Goal: Information Seeking & Learning: Find specific fact

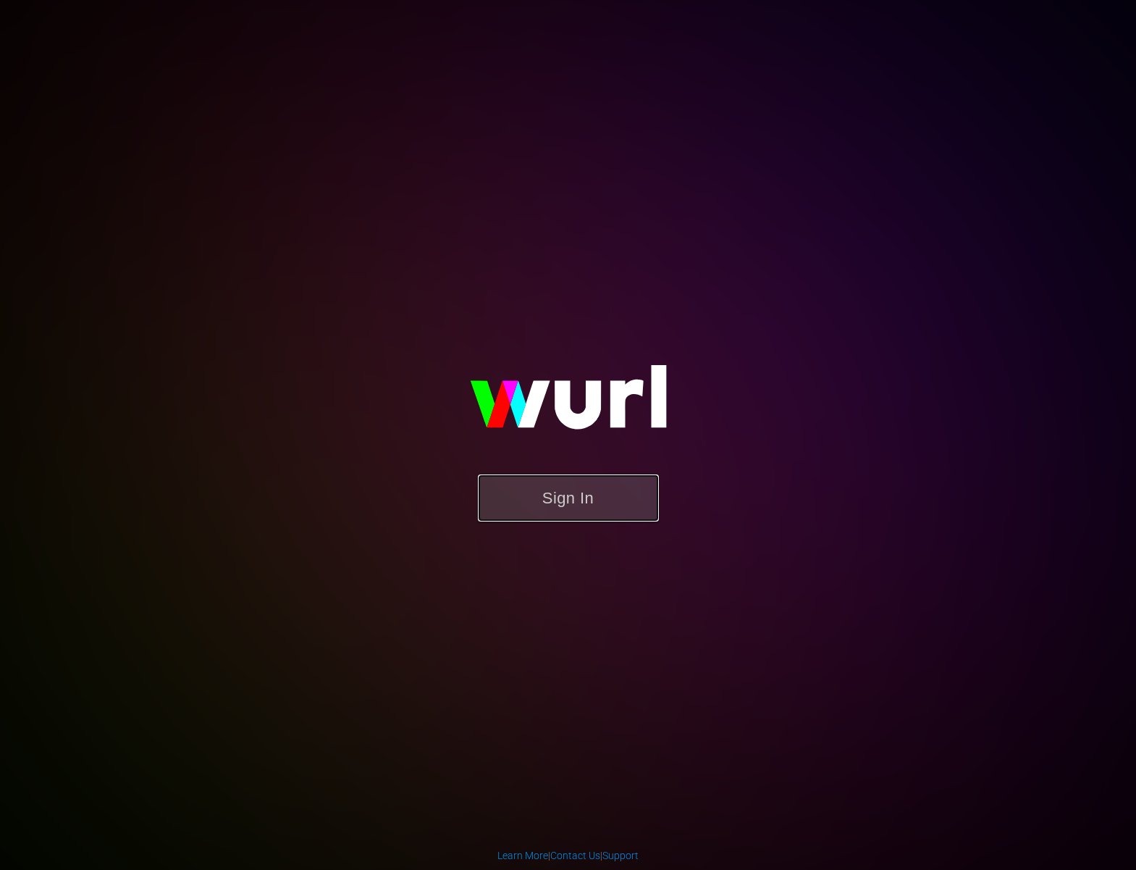
click at [575, 478] on button "Sign In" at bounding box center [568, 497] width 181 height 47
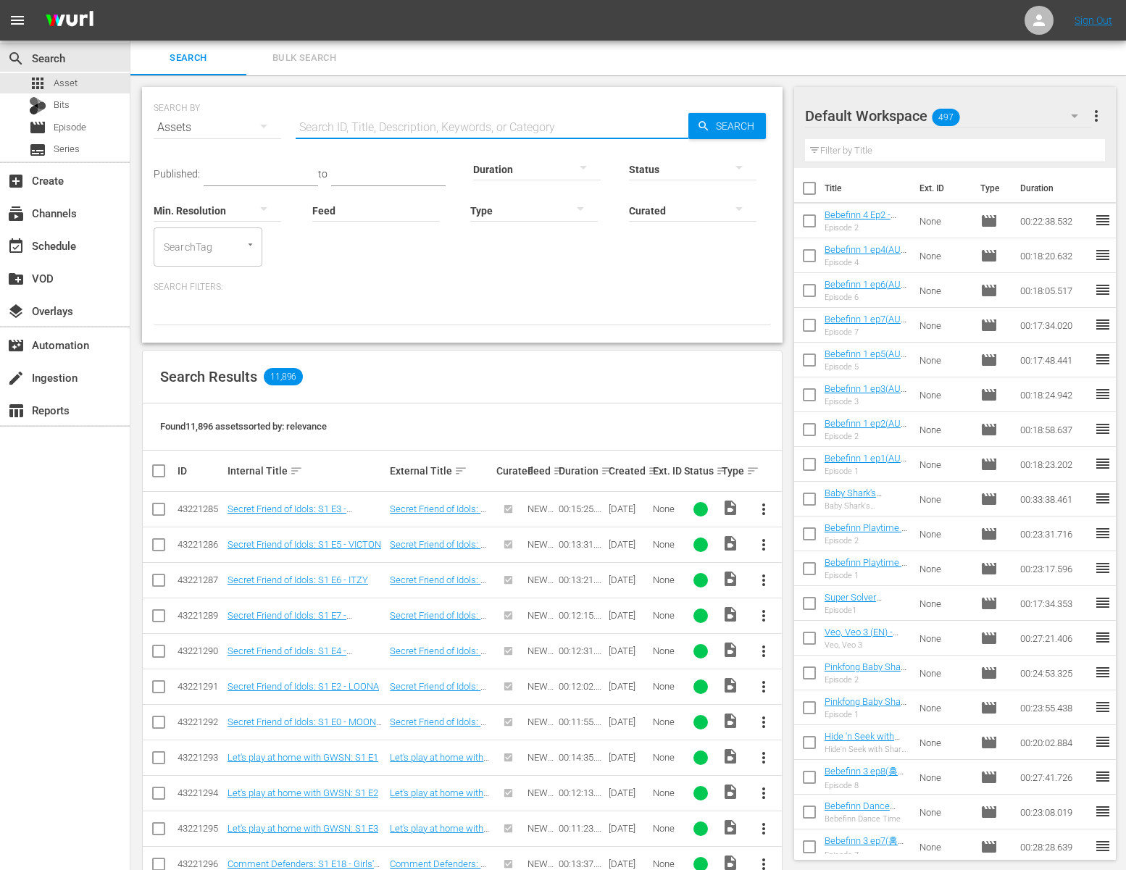
drag, startPoint x: 324, startPoint y: 127, endPoint x: 343, endPoint y: 125, distance: 19.0
click at [324, 127] on input "text" at bounding box center [492, 127] width 393 height 35
paste input "94749909a24ff9bb9b0d2d88aa9aeb6b4190ba4244"
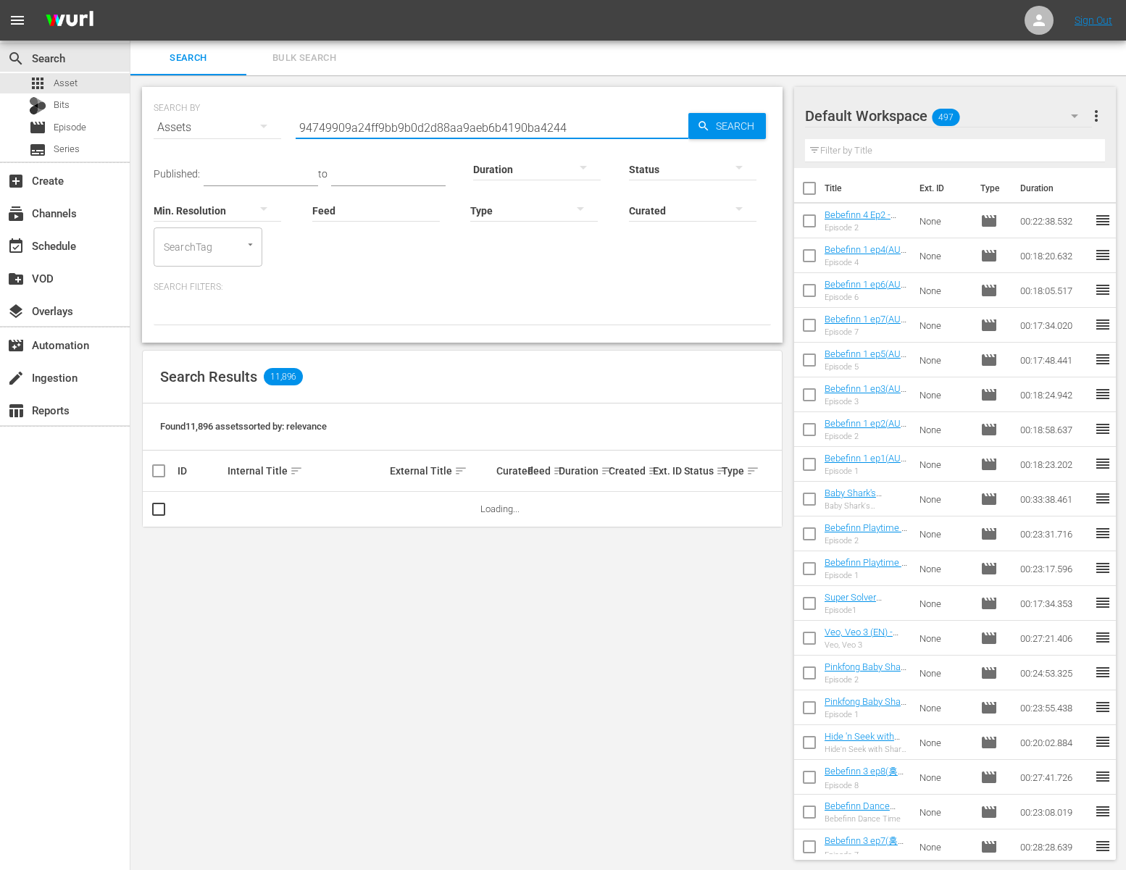
type input "94749909a24ff9bb9b0d2d88aa9aeb6b4190ba4244"
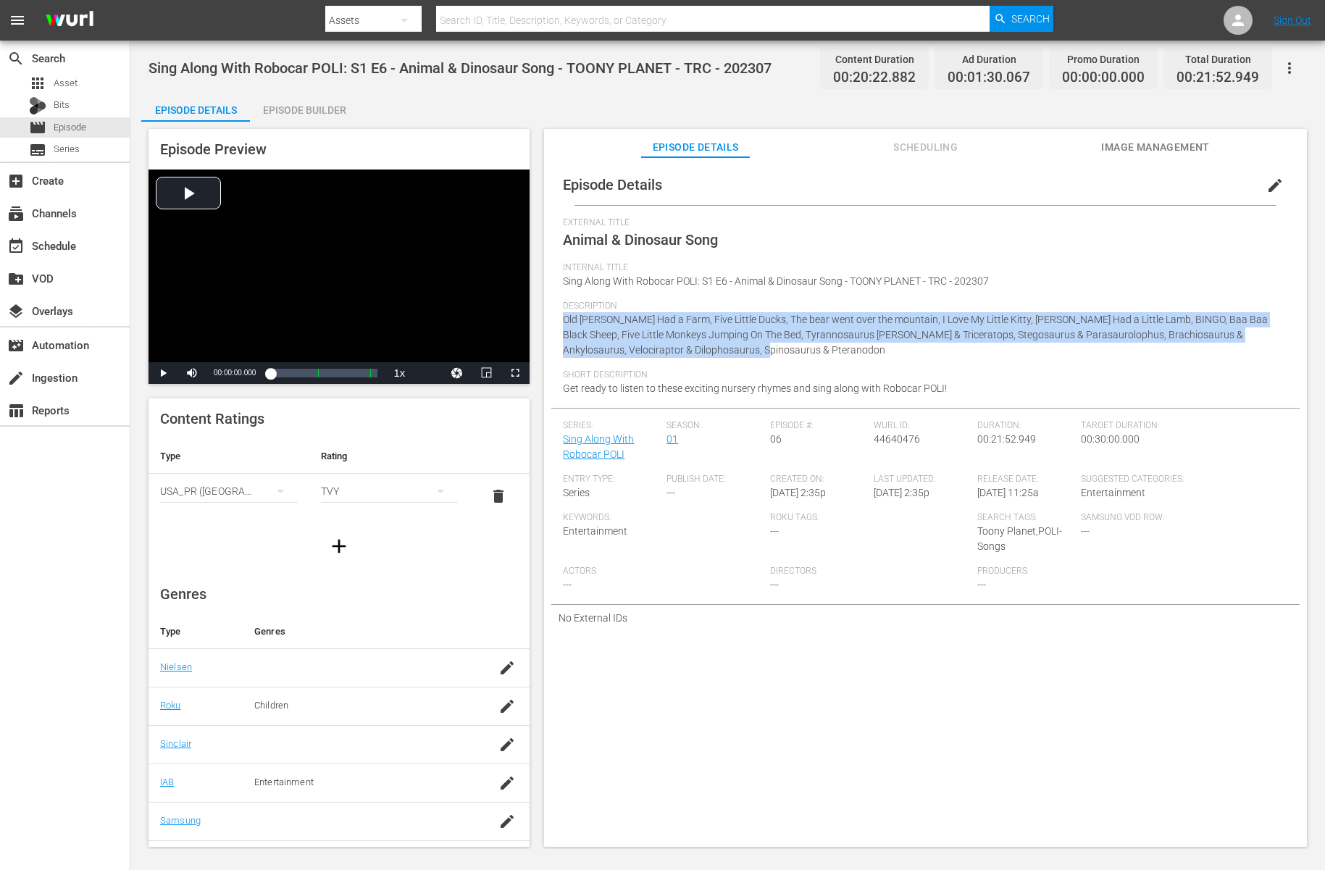
drag, startPoint x: 798, startPoint y: 356, endPoint x: 561, endPoint y: 318, distance: 240.5
click at [561, 318] on div "Episode Details edit External Title Animal & Dinosaur Song Internal Title Sing …" at bounding box center [925, 397] width 748 height 466
copy span "Old Macdonald Had a Farm, Five Little Ducks, The bear went over the mountain, I…"
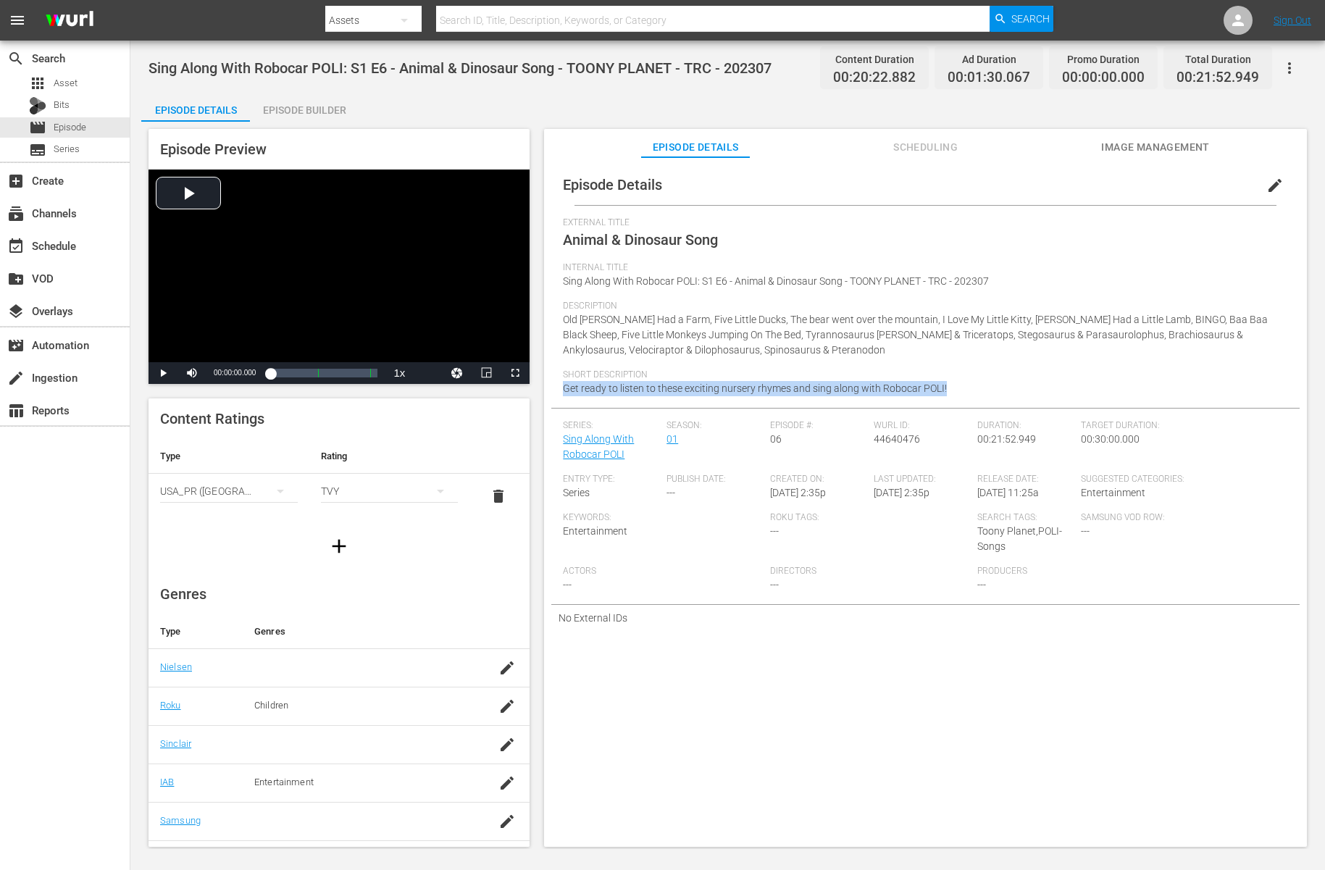
drag, startPoint x: 952, startPoint y: 397, endPoint x: 557, endPoint y: 394, distance: 395.5
click at [557, 394] on div "Episode Details edit External Title Animal & Dinosaur Song Internal Title Sing …" at bounding box center [925, 397] width 748 height 466
copy span "Get ready to listen to these exciting nursery rhymes and sing along with Roboca…"
click at [931, 356] on div "Description Old Macdonald Had a Farm, Five Little Ducks, The bear went over the…" at bounding box center [925, 335] width 725 height 69
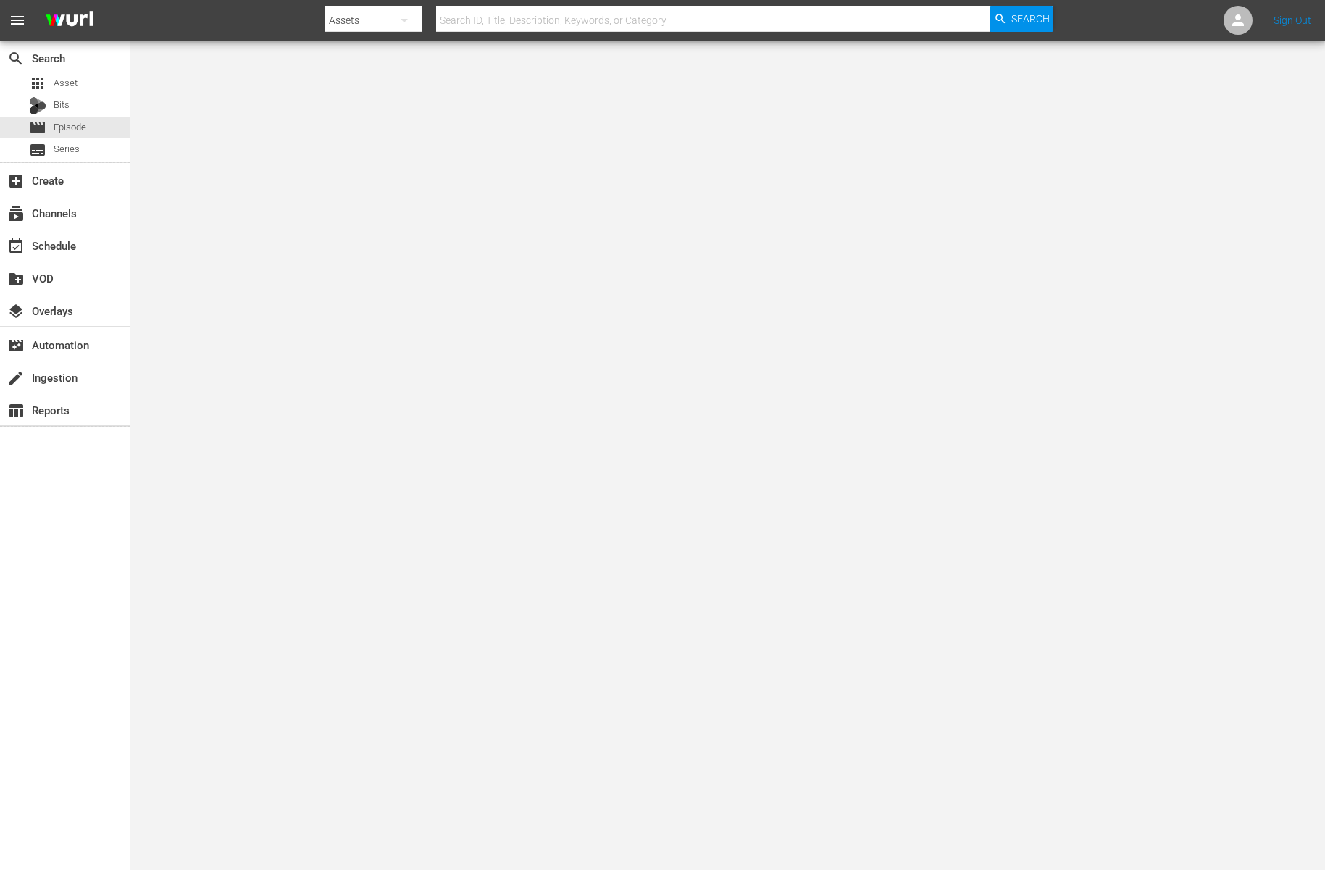
click at [356, 184] on div at bounding box center [662, 435] width 1325 height 870
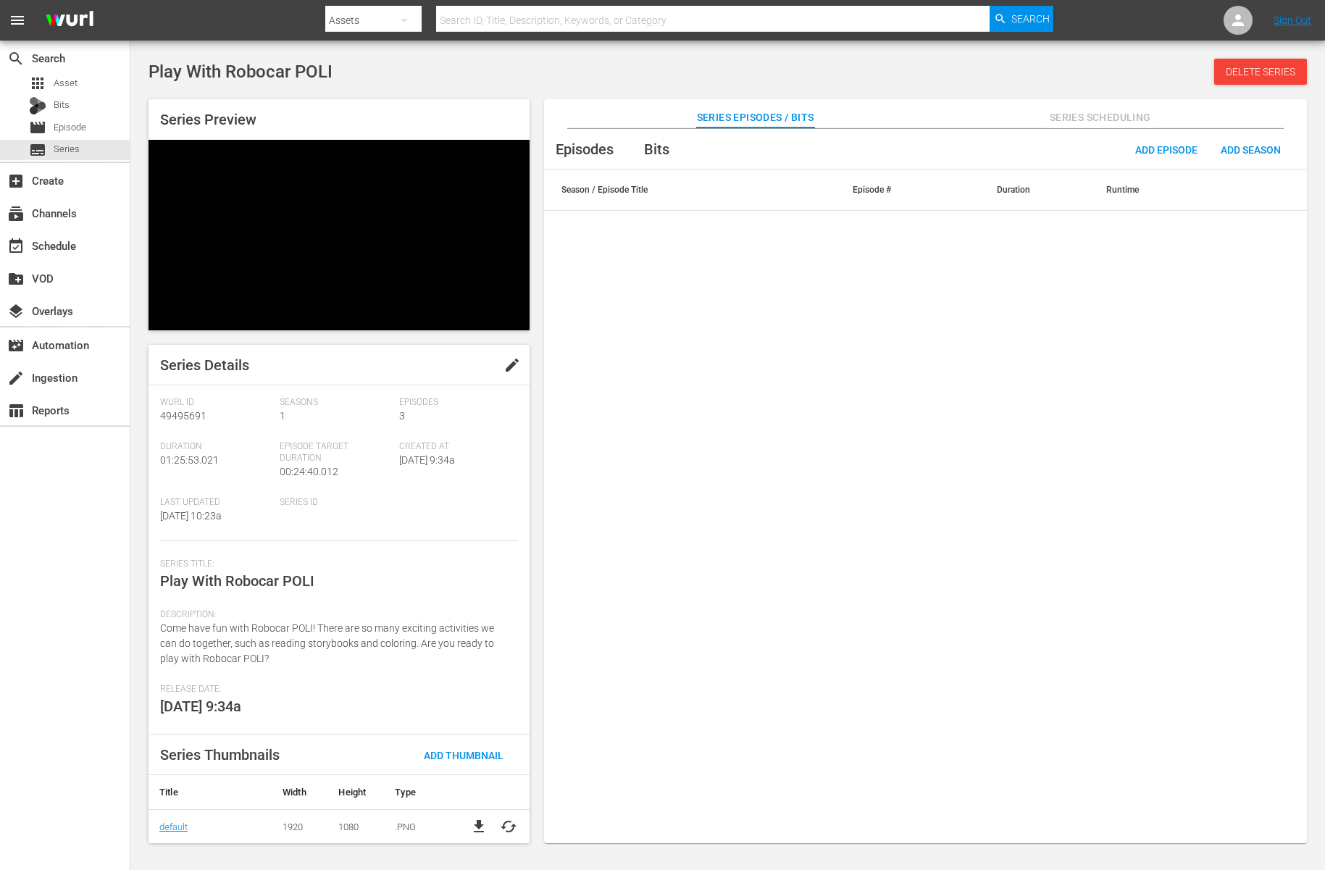
click at [248, 609] on div "Description: Come have fun with Robocar POLI! There are so many exciting activi…" at bounding box center [339, 646] width 358 height 75
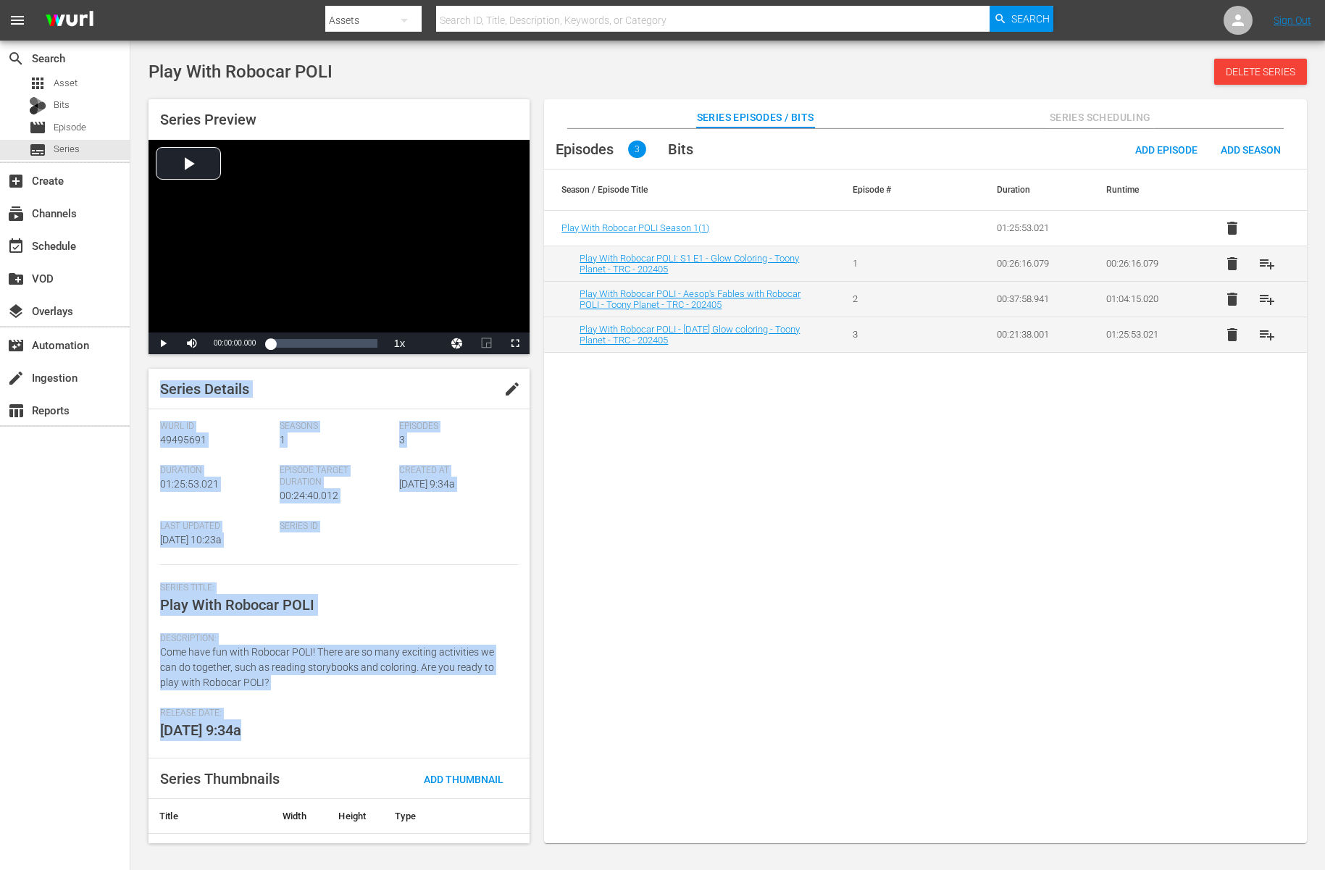
drag, startPoint x: 249, startPoint y: 565, endPoint x: 170, endPoint y: 548, distance: 80.8
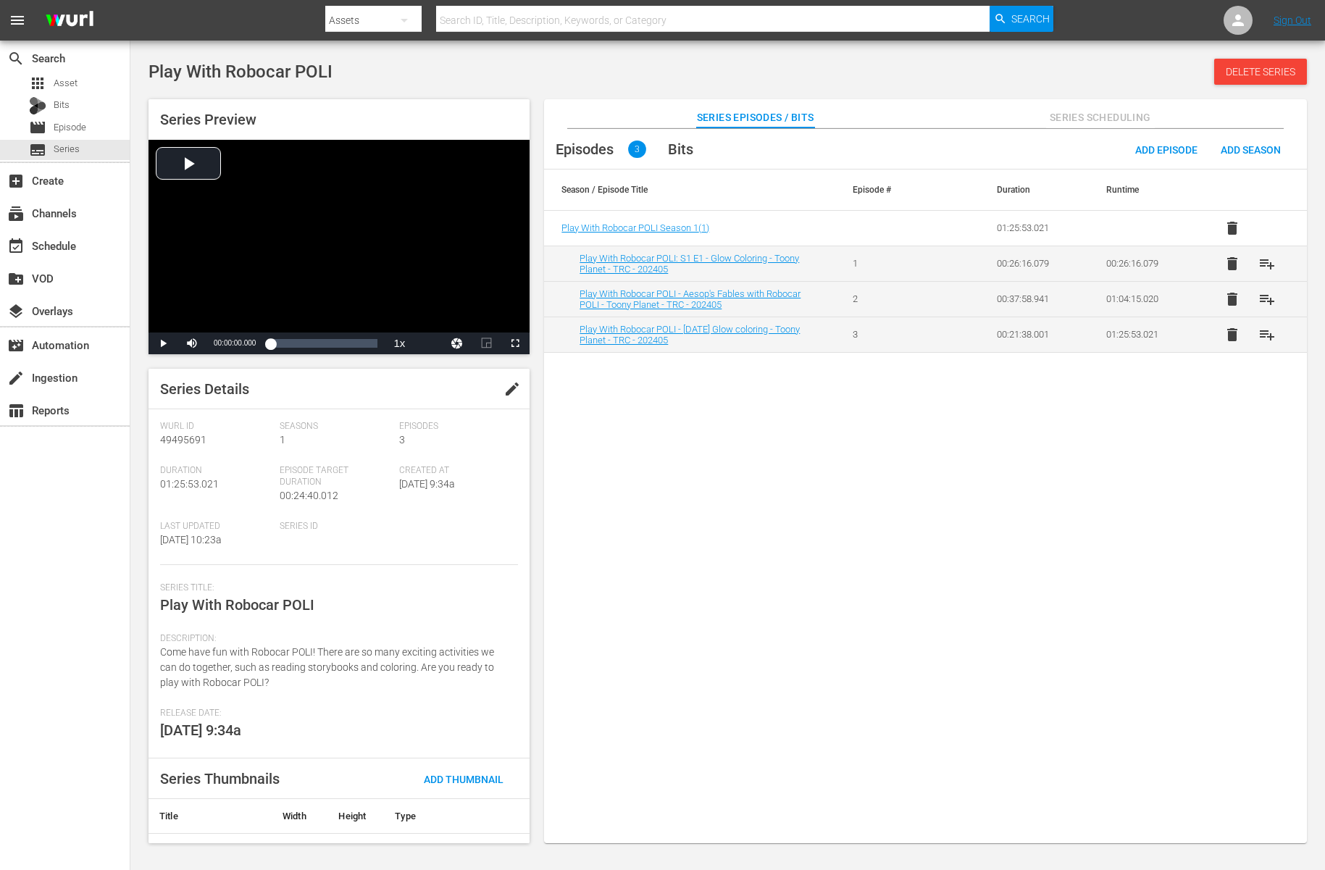
click at [739, 500] on div "Episodes 3 Bits Add Episode Add Season Season / Episode Title Episode # Duratio…" at bounding box center [925, 493] width 763 height 729
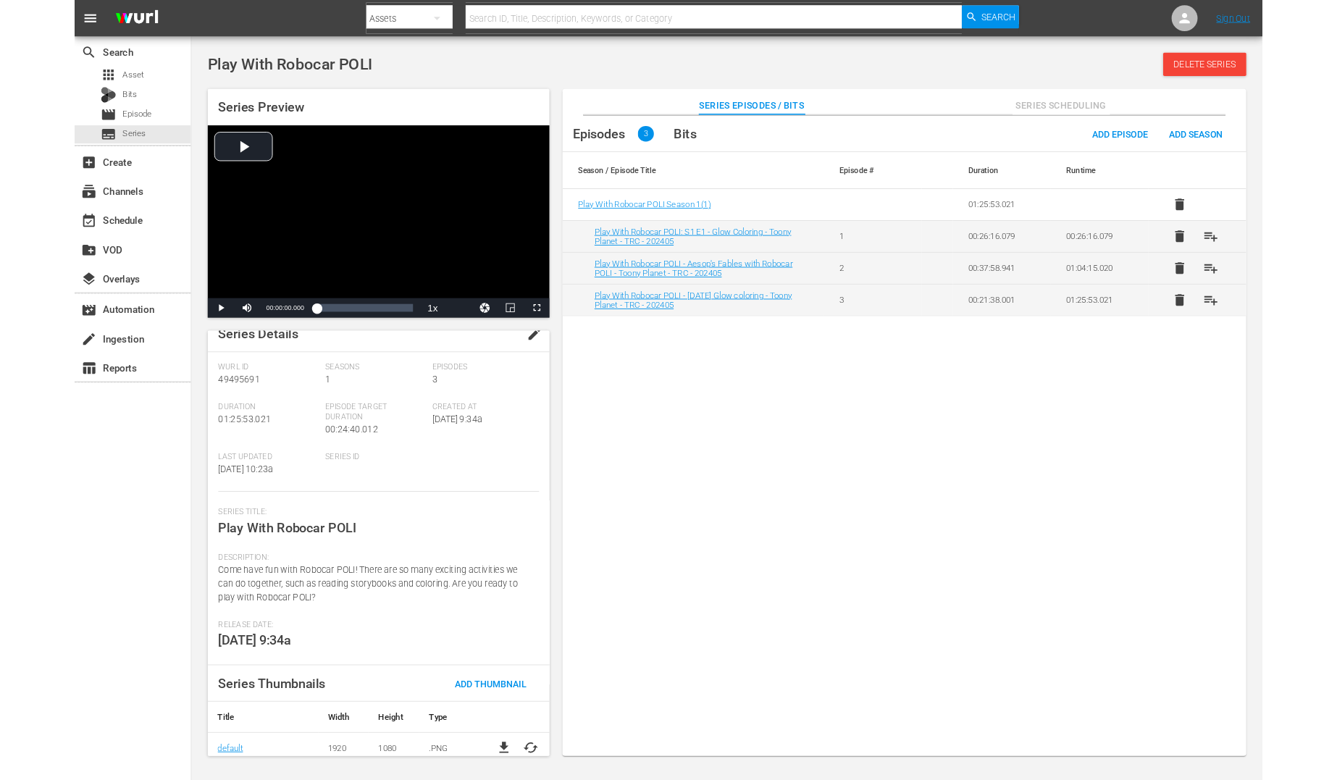
scroll to position [25, 0]
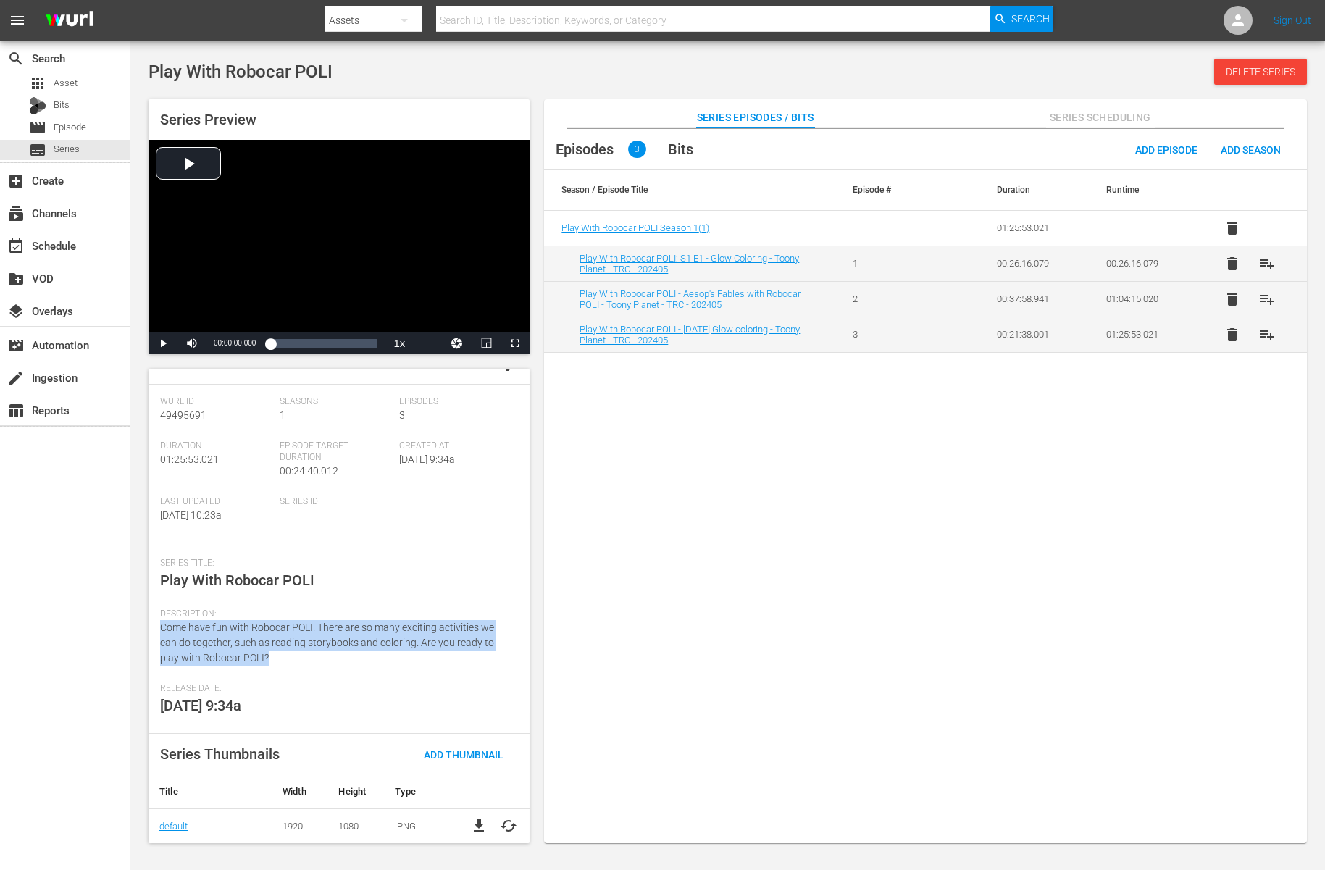
drag, startPoint x: 277, startPoint y: 659, endPoint x: 159, endPoint y: 625, distance: 123.6
click at [159, 625] on div "Series Details edit Wurl Id 49495691 Seasons 1 Episodes 3 Duration 01:25:53.021…" at bounding box center [338, 606] width 381 height 474
copy span "Come have fun with Robocar POLI! There are so many exciting activities we can d…"
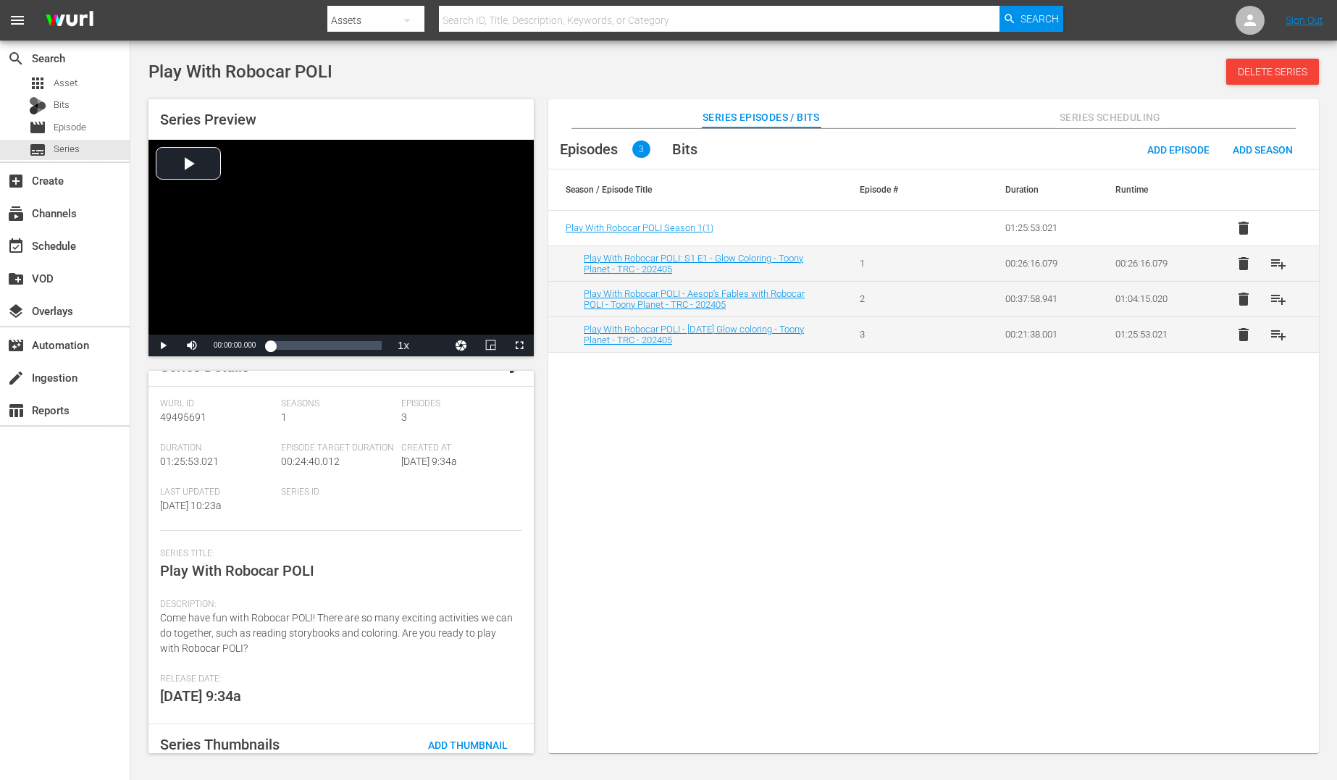
click at [769, 508] on div "Episodes 3 Bits Add Episode Add Season Season / Episode Title Episode # Duratio…" at bounding box center [933, 449] width 771 height 640
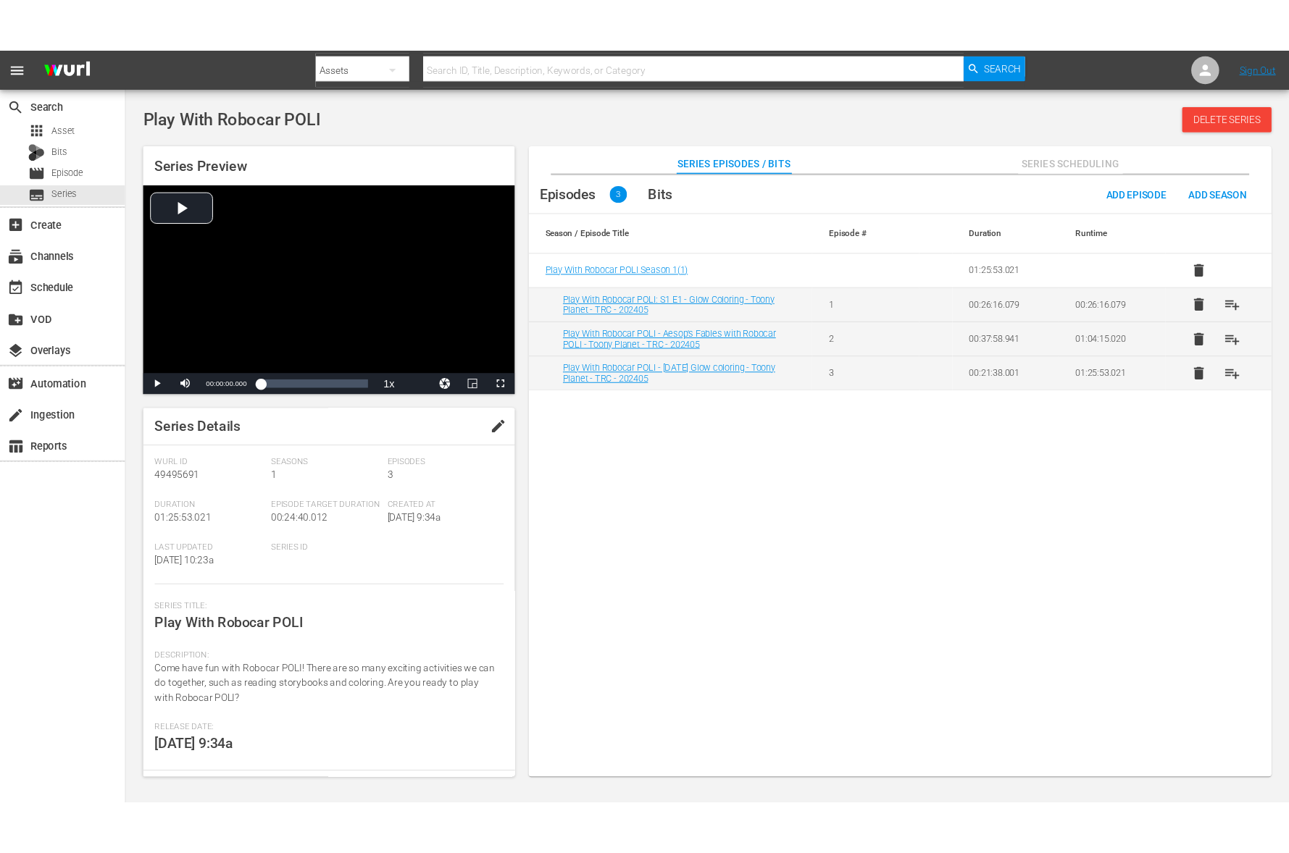
scroll to position [0, 0]
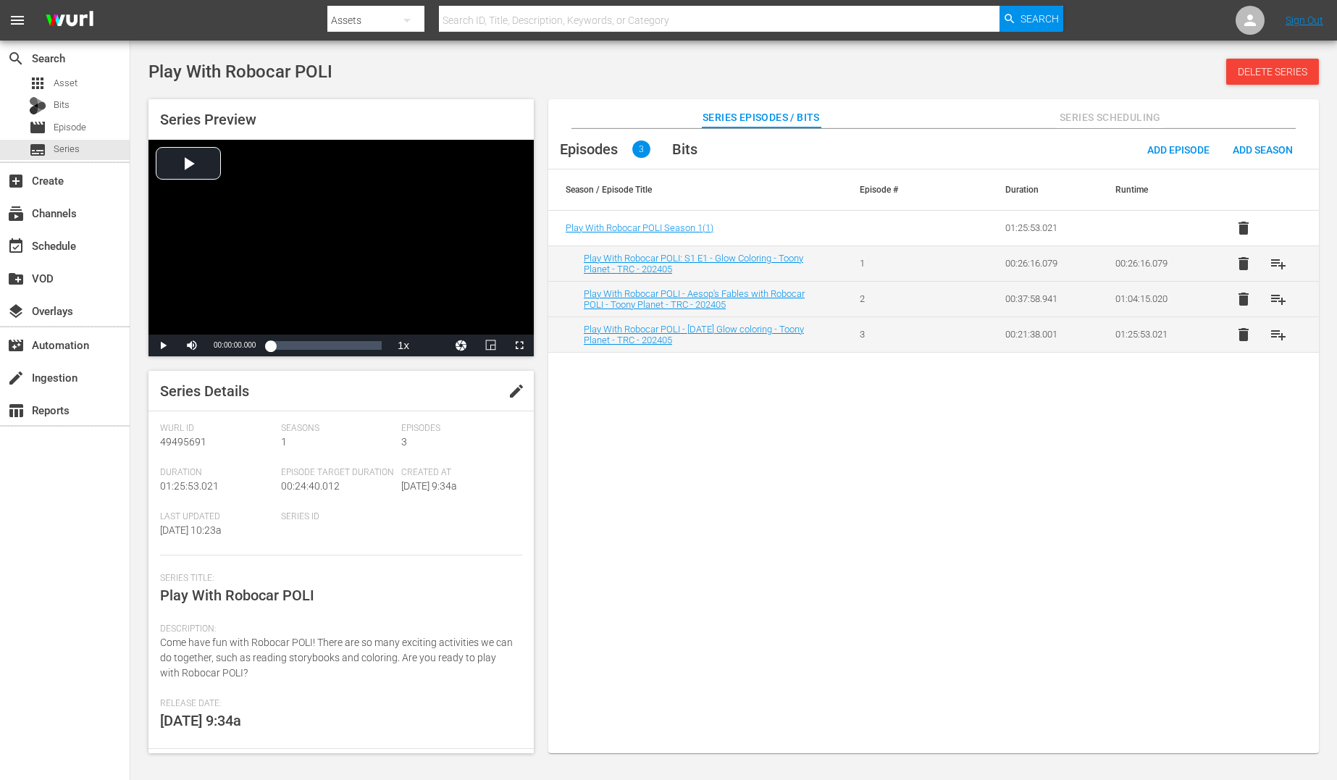
click at [501, 395] on button "edit" at bounding box center [516, 391] width 35 height 35
click at [356, 584] on div "Play With Robocar POLI Play With Robocar POLI" at bounding box center [337, 593] width 355 height 35
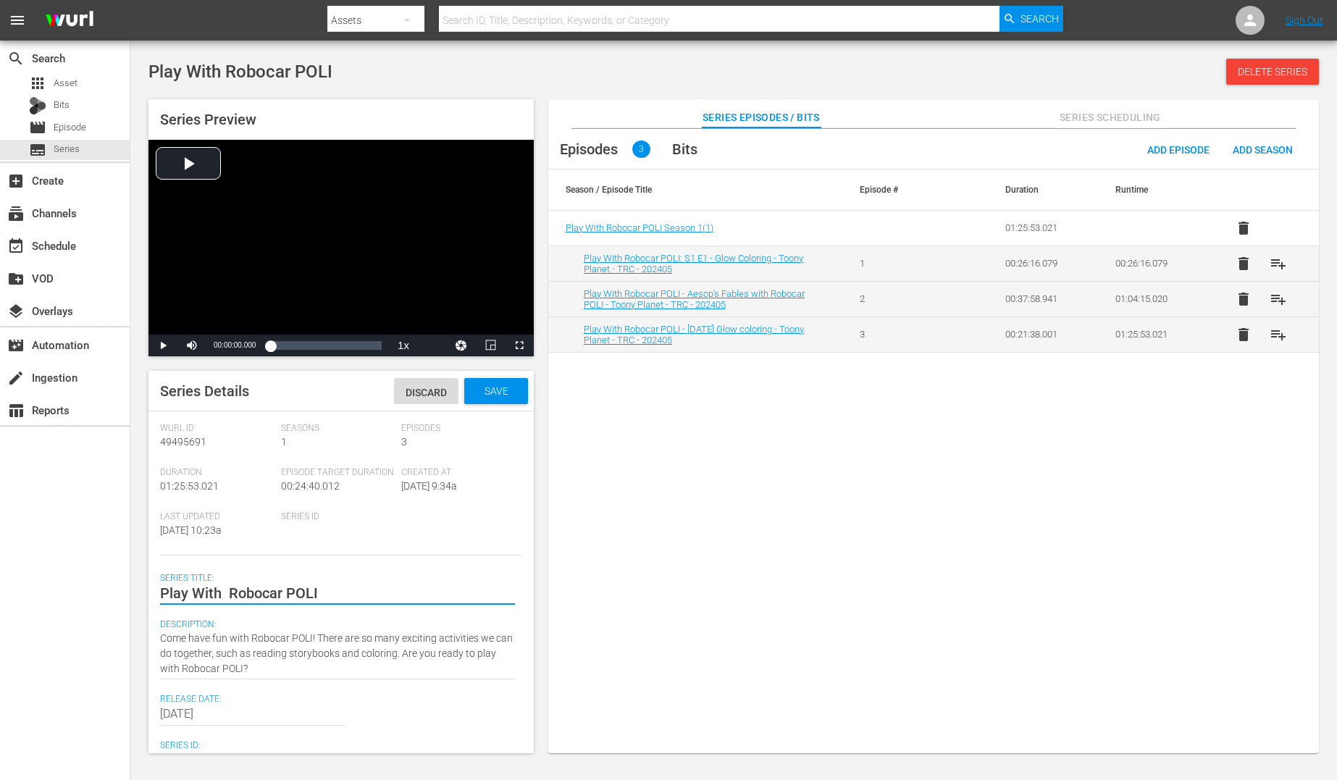
drag, startPoint x: 681, startPoint y: 460, endPoint x: 474, endPoint y: 430, distance: 209.3
click at [661, 467] on div "Episodes 3 Bits Add Episode Add Season Season / Episode Title Episode # Duratio…" at bounding box center [933, 449] width 771 height 640
click at [657, 388] on div "Episodes 3 Bits Add Episode Add Season Season / Episode Title Episode # Duratio…" at bounding box center [933, 449] width 771 height 640
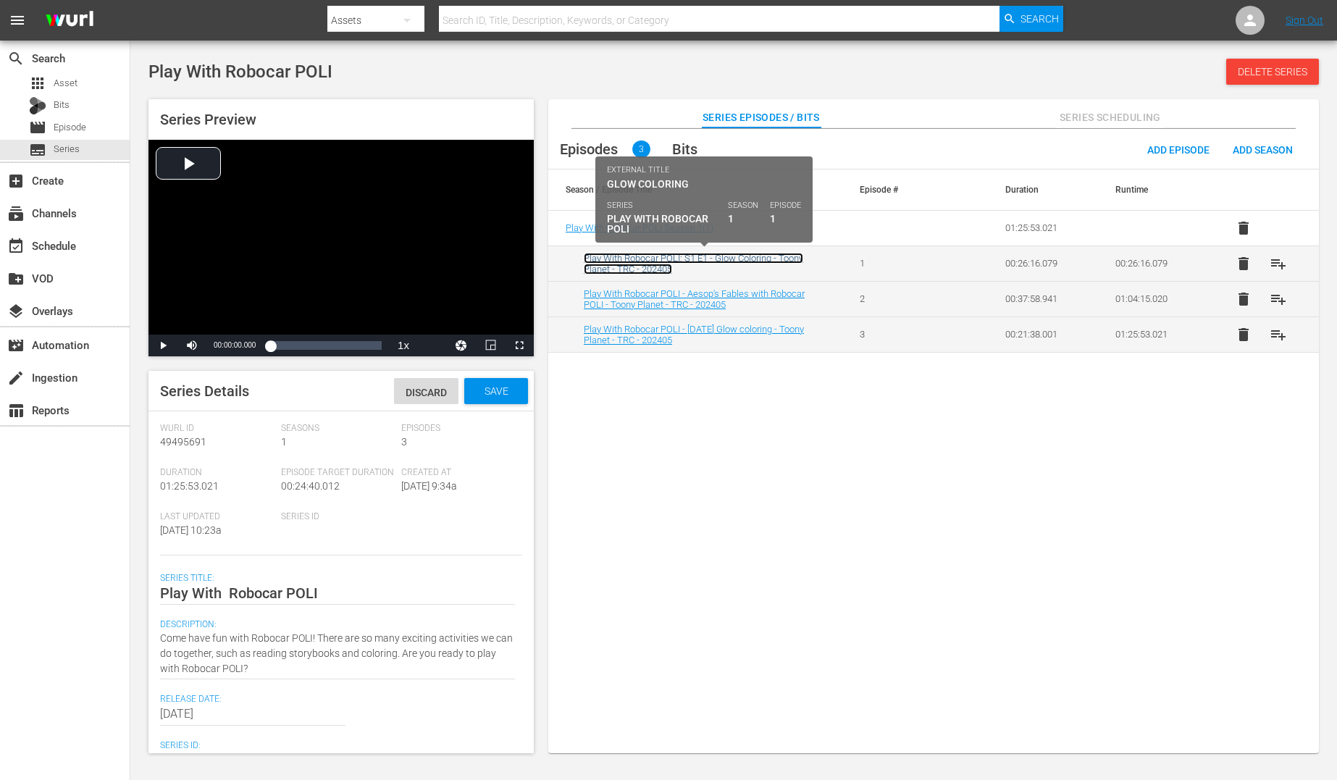
click at [649, 264] on link "Play With Robocar POLI: S1 E1 - Glow Coloring - Toony Planet - TRC - 202405" at bounding box center [693, 264] width 219 height 22
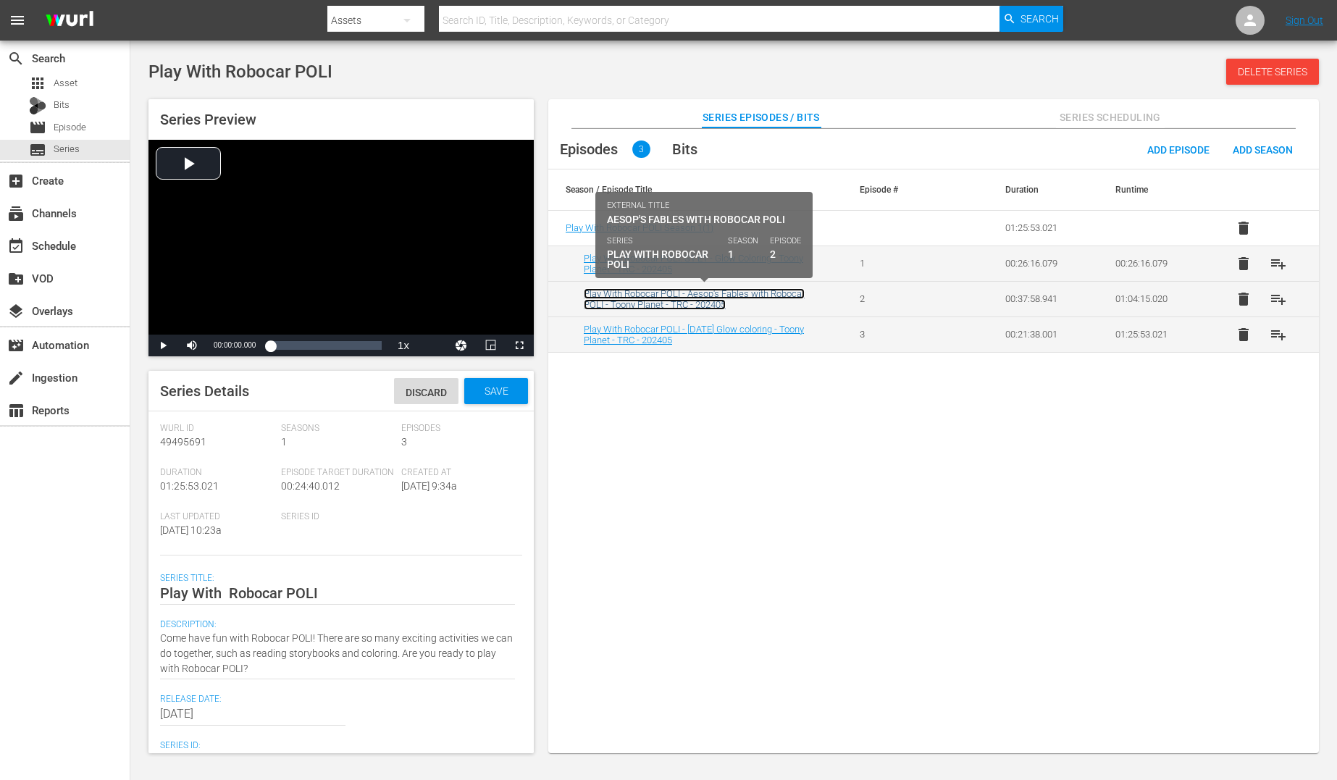
click at [648, 293] on link "Play With Robocar POLI - Aesop's Fables with Robocar POLI - Toony Planet - TRC …" at bounding box center [694, 299] width 221 height 22
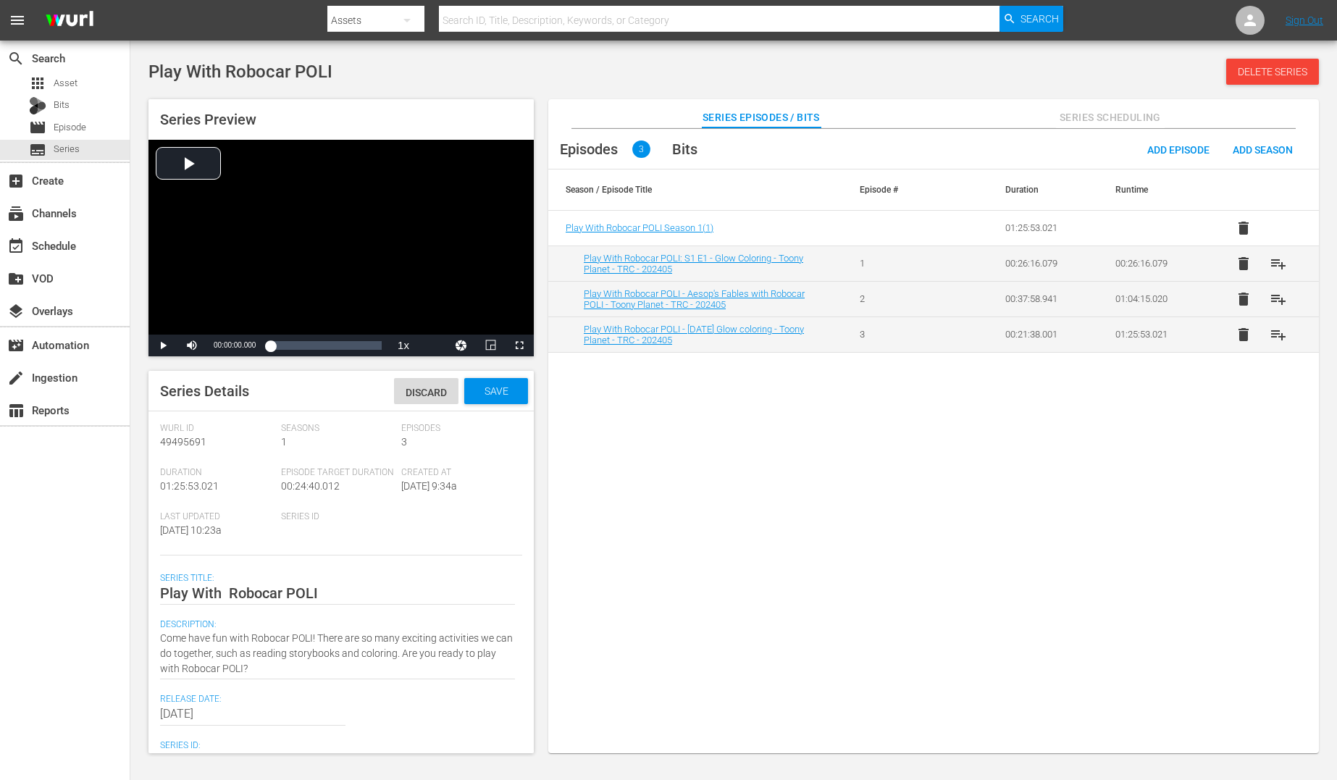
click at [636, 346] on td "Play With Robocar POLI - Halloween Glow coloring - Toony Planet - TRC - 202405" at bounding box center [695, 334] width 294 height 35
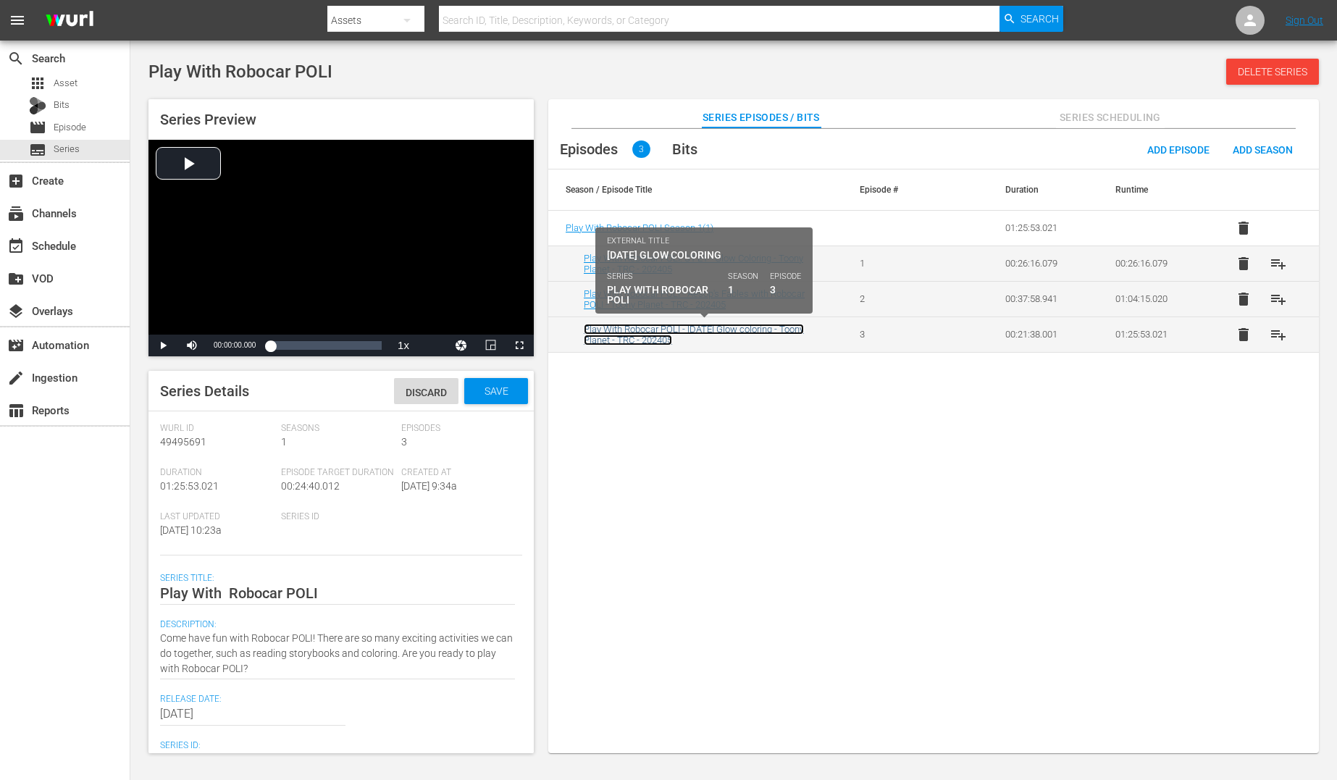
click at [639, 324] on link "Play With Robocar POLI - Halloween Glow coloring - Toony Planet - TRC - 202405" at bounding box center [694, 335] width 220 height 22
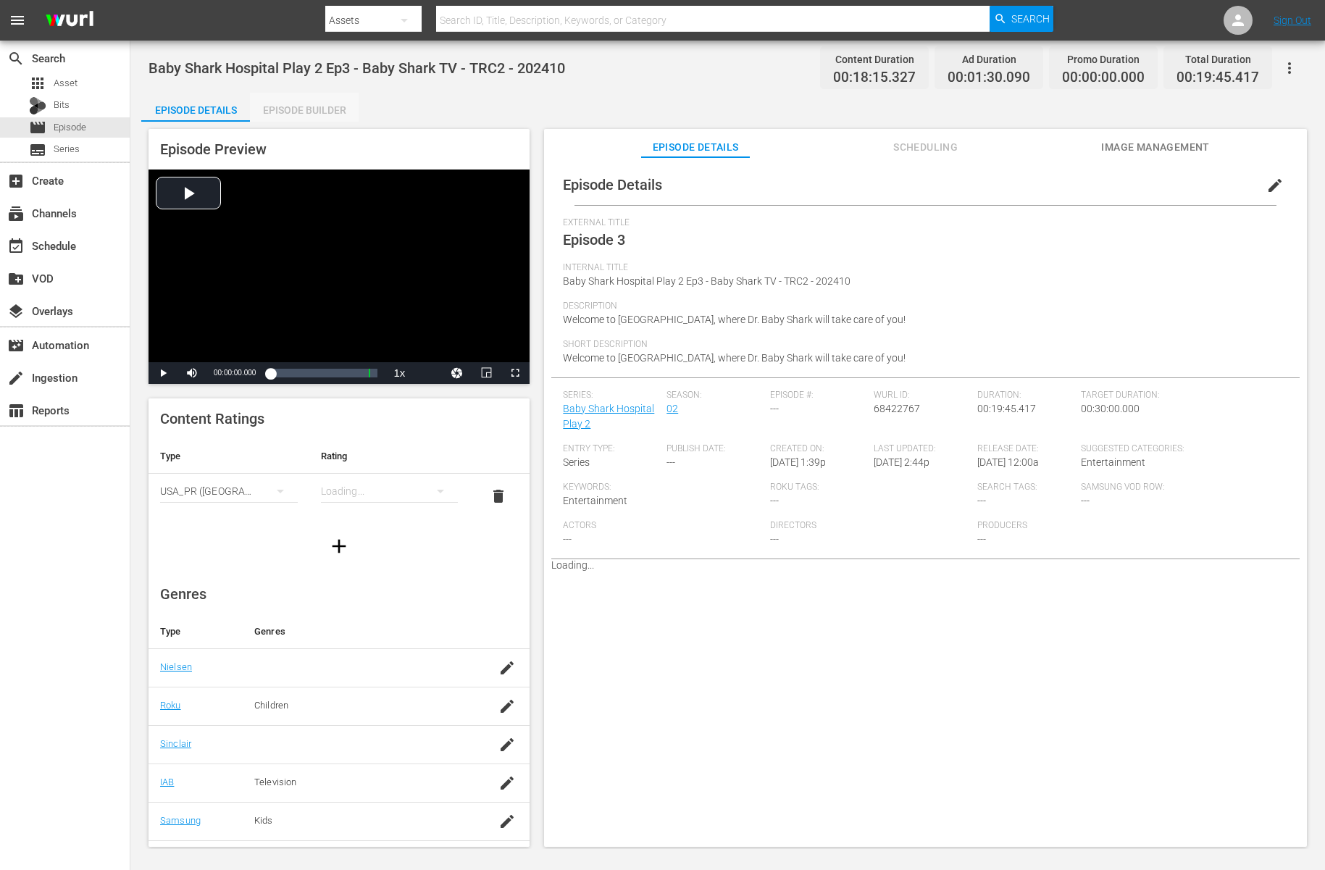
click at [279, 110] on div "Episode Builder" at bounding box center [304, 110] width 109 height 35
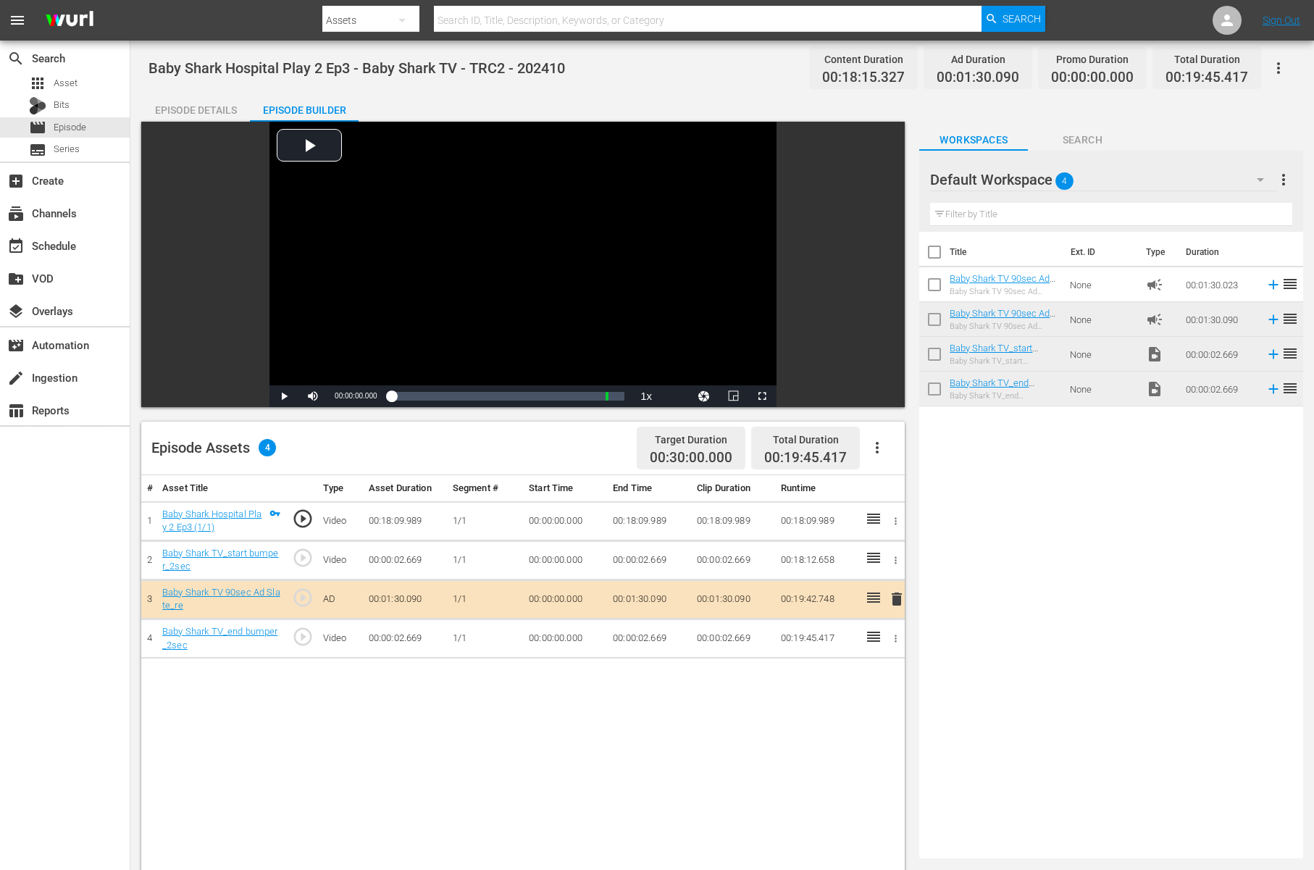
click at [164, 101] on div "Episode Details" at bounding box center [195, 110] width 109 height 35
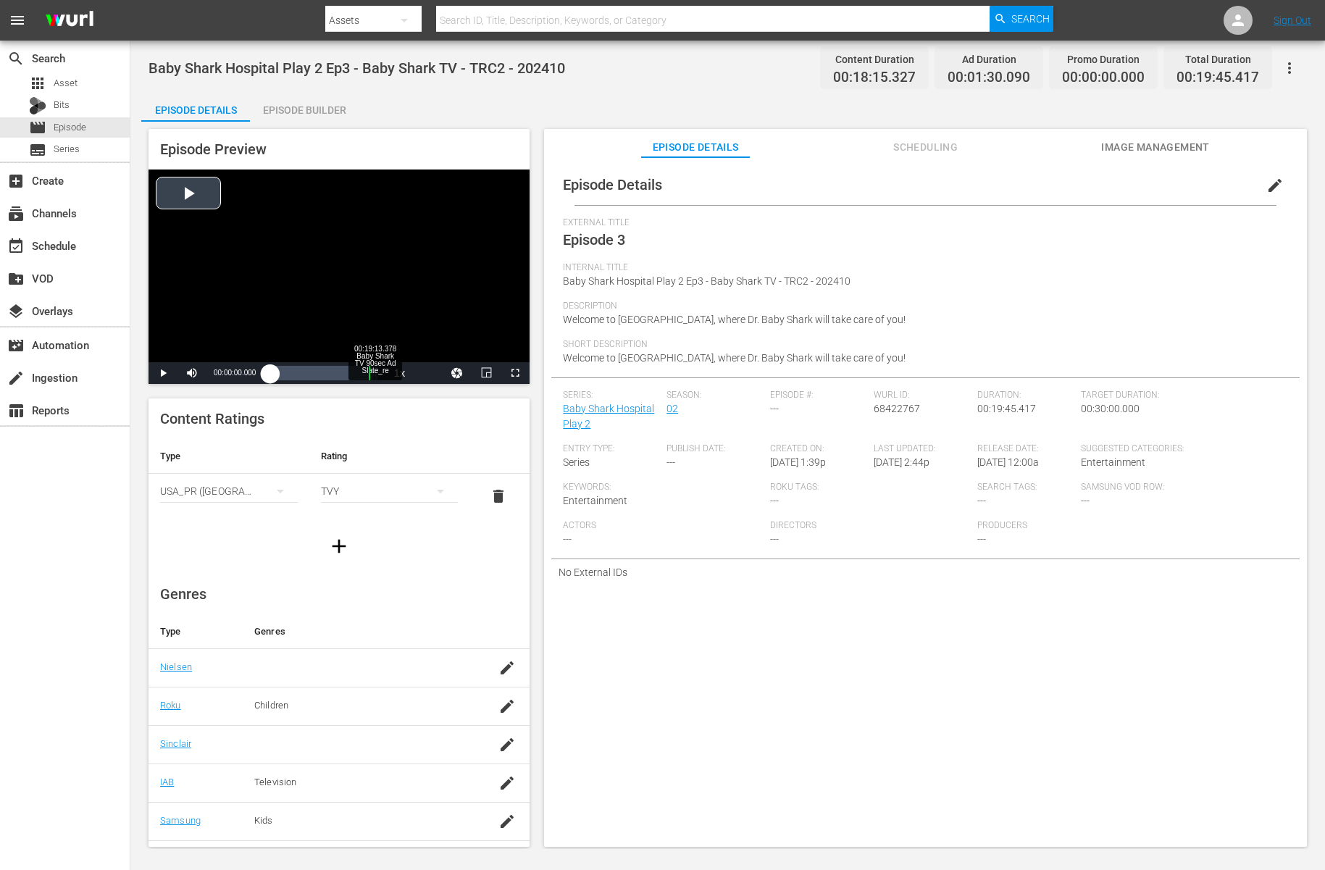
click at [374, 370] on div "Loaded : 0.53% 00:19:13.378 Baby Shark TV 90sec Ad Slate_re 00:00:00.000" at bounding box center [323, 373] width 107 height 14
drag, startPoint x: 309, startPoint y: 371, endPoint x: 246, endPoint y: 377, distance: 63.4
click at [246, 377] on div "Pause Mute Current Time 00:19:13.378 / Duration 00:01:30.090 Loaded : 0.53% 00:…" at bounding box center [338, 373] width 381 height 22
click at [343, 256] on div "Video Player" at bounding box center [338, 265] width 381 height 193
click at [482, 33] on div at bounding box center [689, 35] width 729 height 6
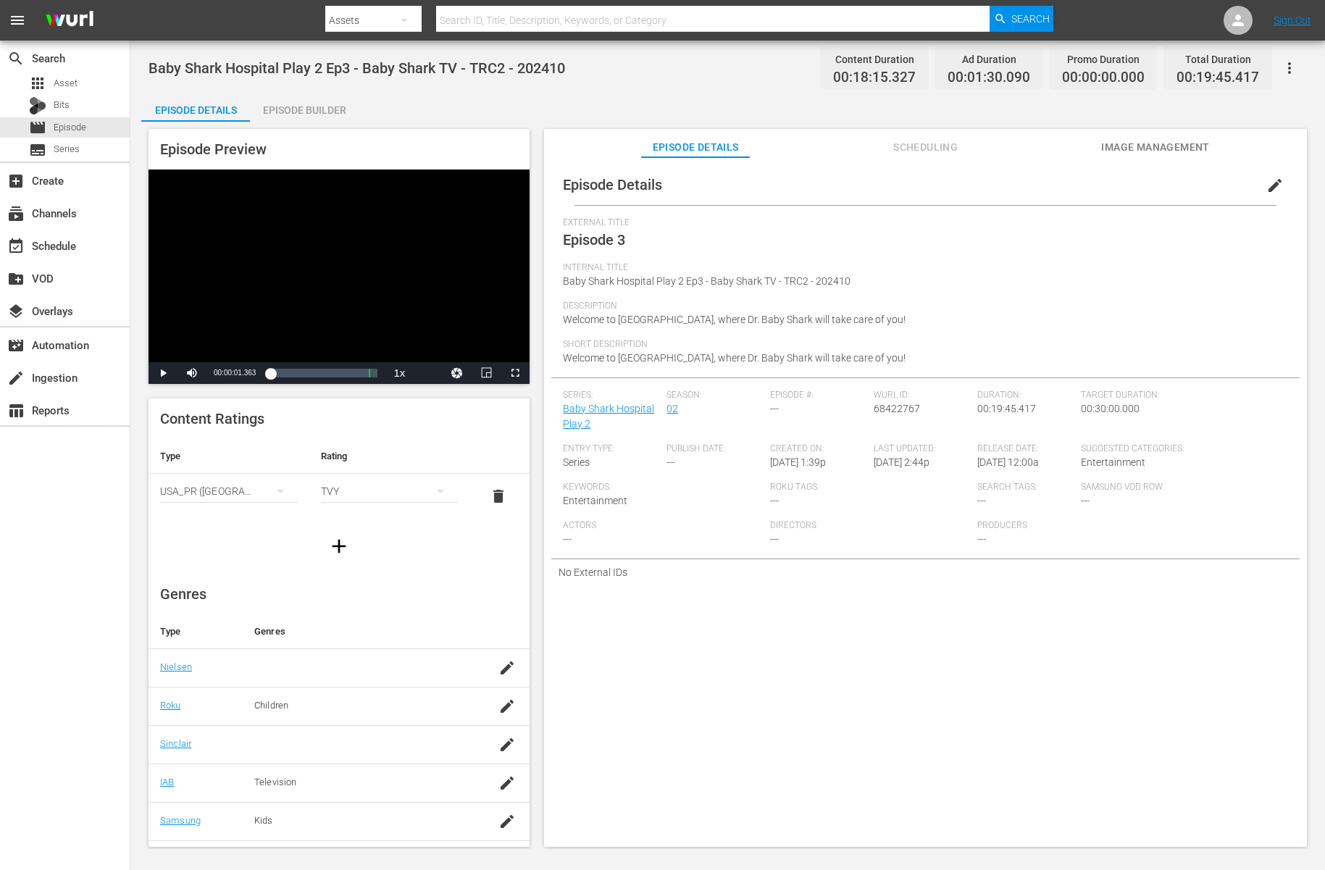
click at [499, 16] on input "text" at bounding box center [712, 20] width 553 height 35
paste input "US-88461269-56752504-53179281"
type input "US-88461269-56752504-53179281"
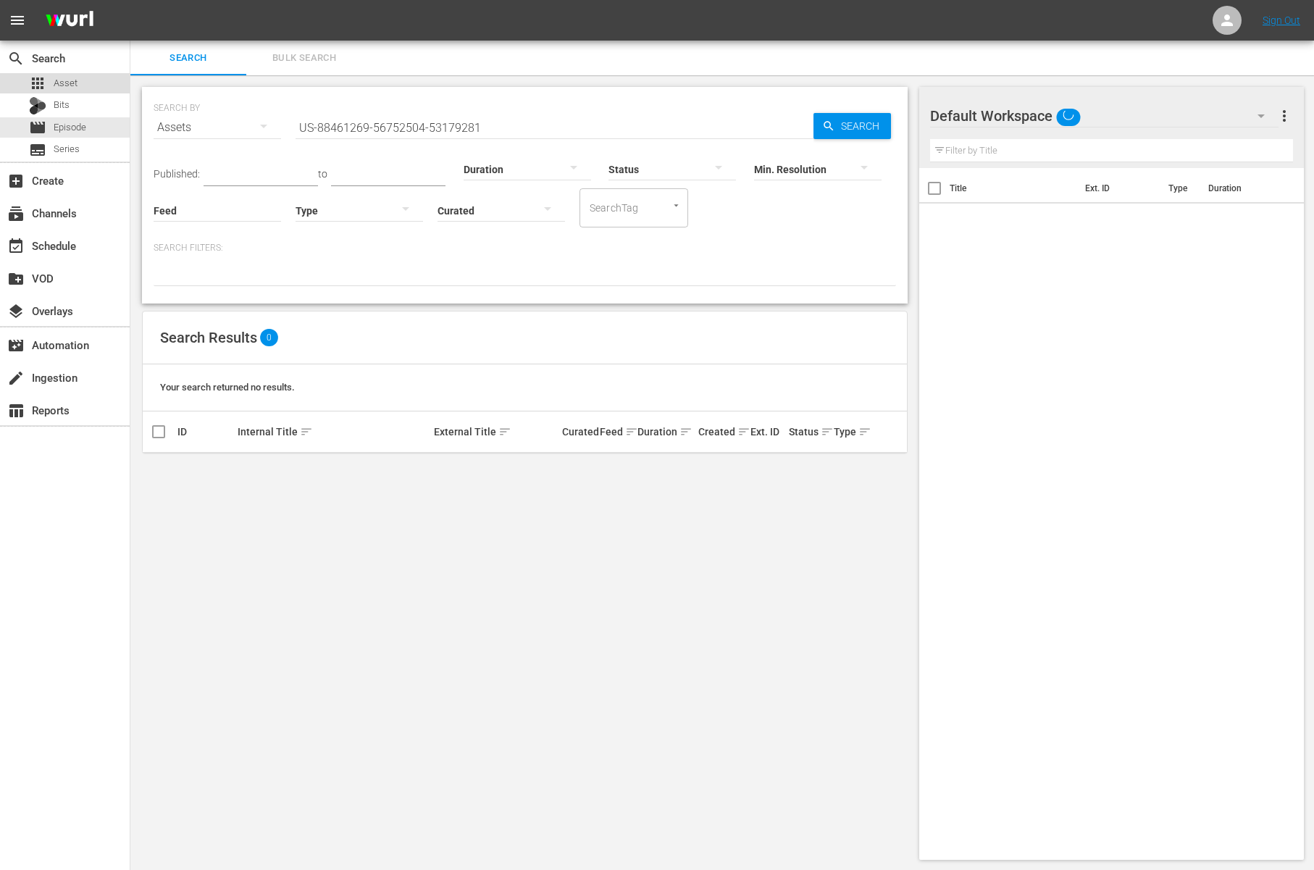
click at [68, 79] on span "Asset" at bounding box center [66, 83] width 24 height 14
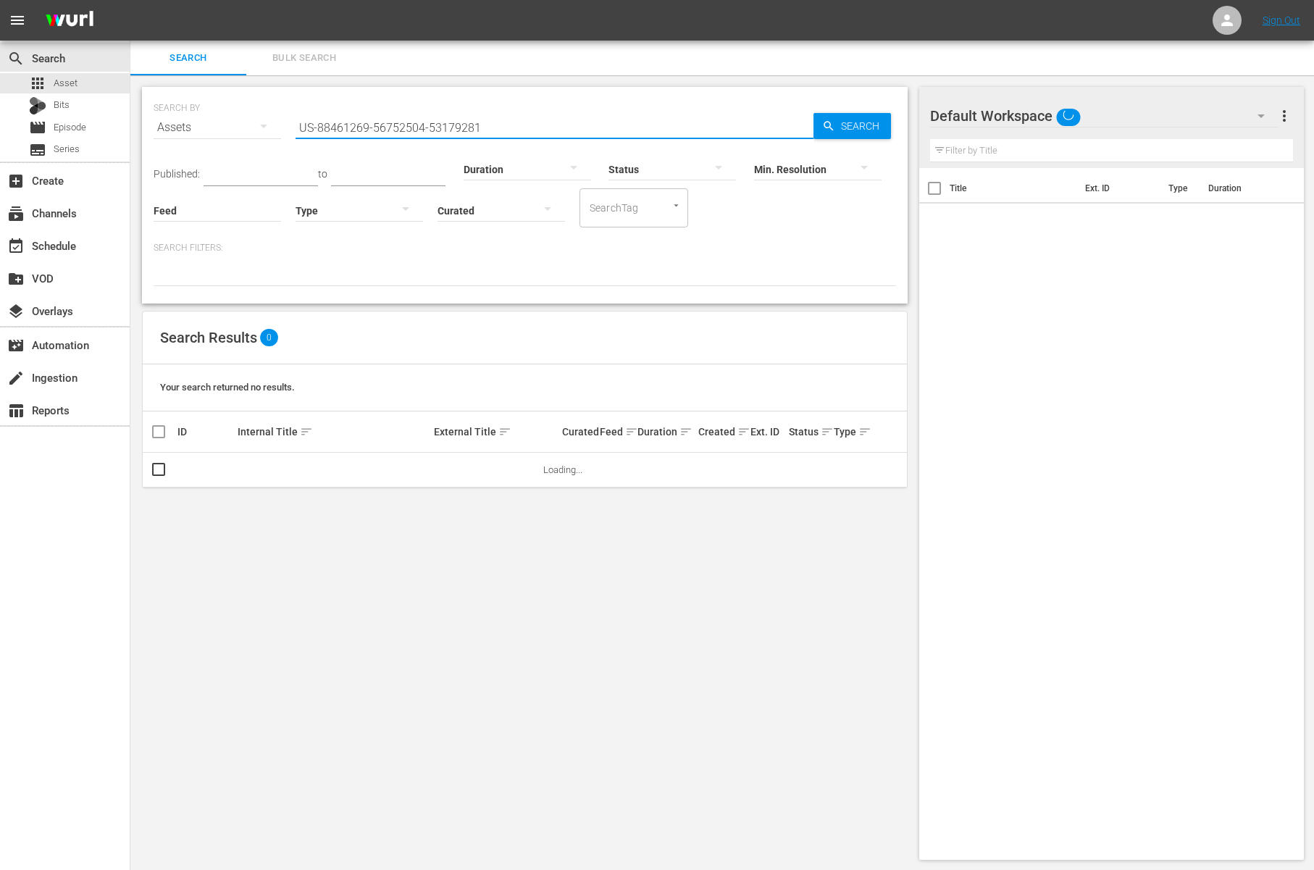
click at [443, 112] on input "US-88461269-56752504-53179281" at bounding box center [555, 127] width 518 height 35
click at [82, 131] on span "Episode" at bounding box center [70, 127] width 33 height 14
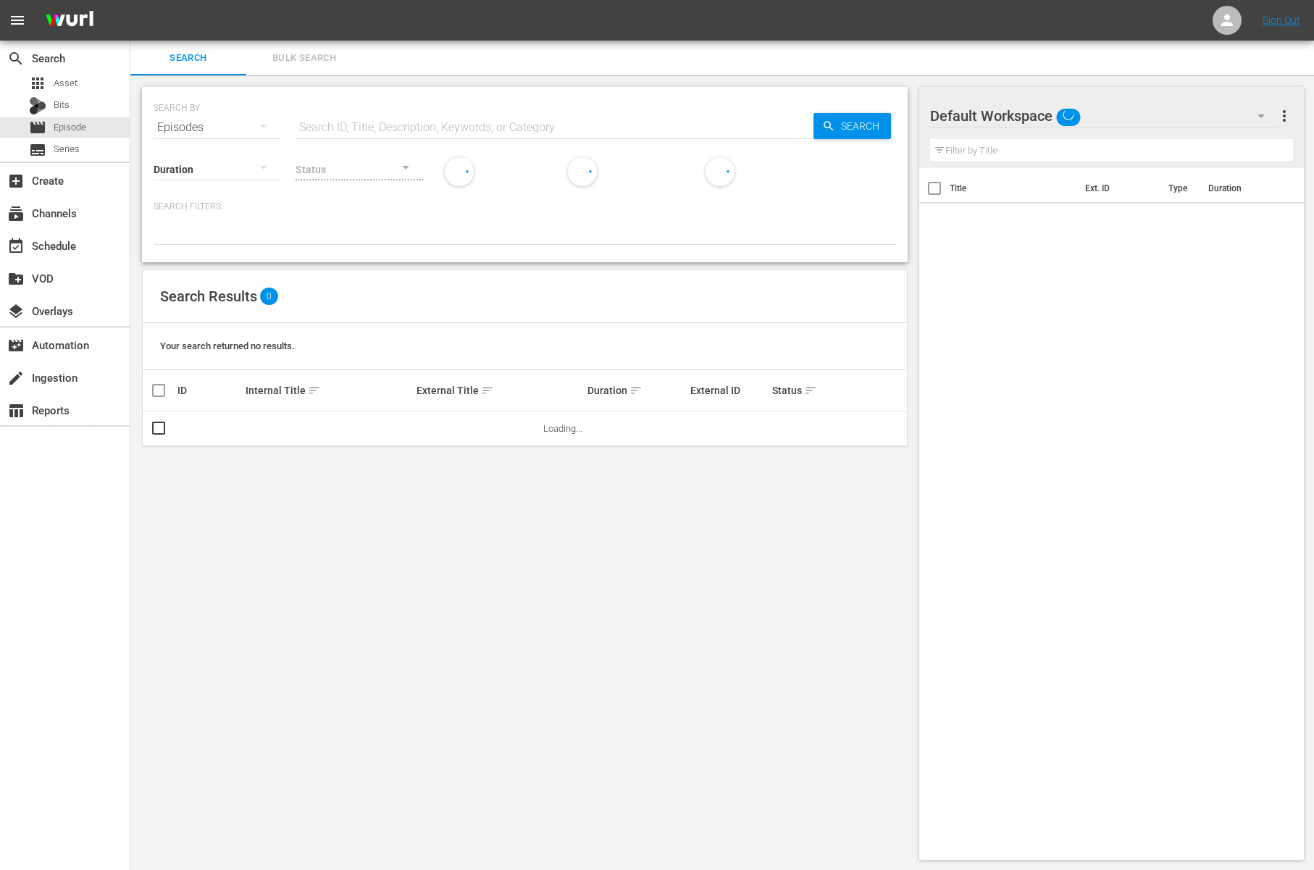
click at [390, 117] on input "text" at bounding box center [555, 127] width 518 height 35
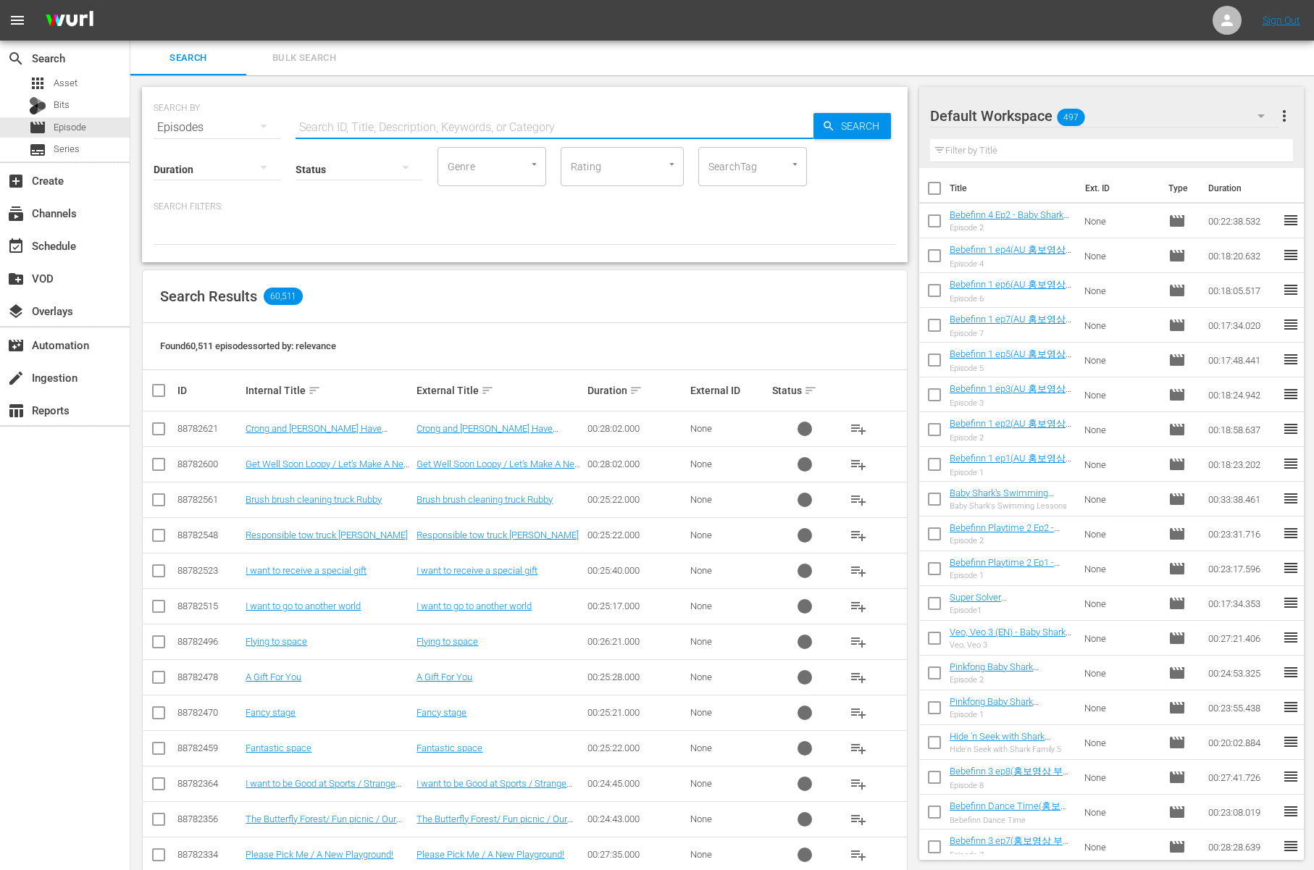
click at [387, 117] on input "text" at bounding box center [555, 127] width 518 height 35
paste input "US-88461269-56752504-53179281"
type input "US-88461269-56752504-53179281"
click at [818, 130] on div "Search" at bounding box center [852, 126] width 78 height 26
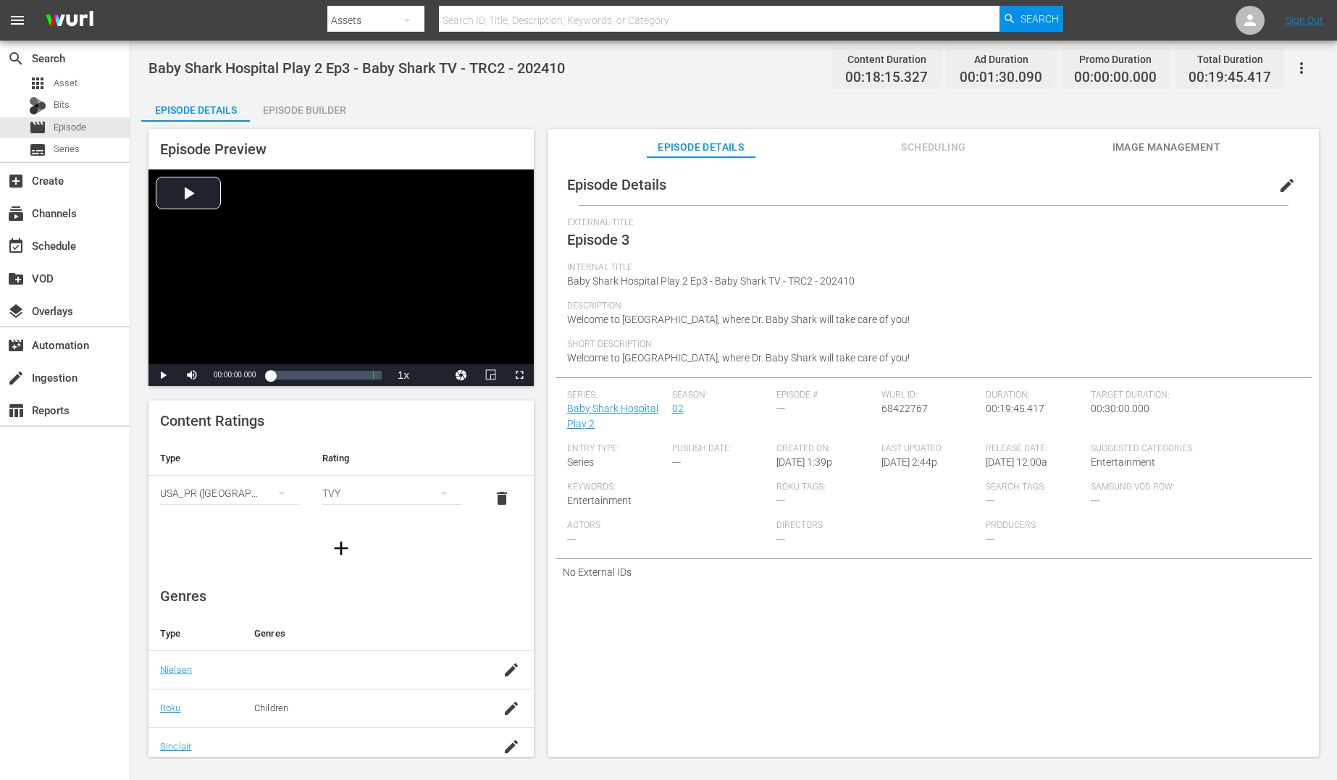
click at [362, 68] on span "Baby Shark Hospital Play 2 Ep3 - Baby Shark TV - TRC2 - 202410" at bounding box center [356, 67] width 416 height 17
drag, startPoint x: 349, startPoint y: 66, endPoint x: 142, endPoint y: 67, distance: 207.2
click at [142, 67] on div "Baby Shark Hospital Play 2 Ep3 - Baby Shark TV - TRC2 - 202410 Content Duration…" at bounding box center [733, 400] width 1207 height 719
copy span "Baby Shark Hospital Play 2 Ep3"
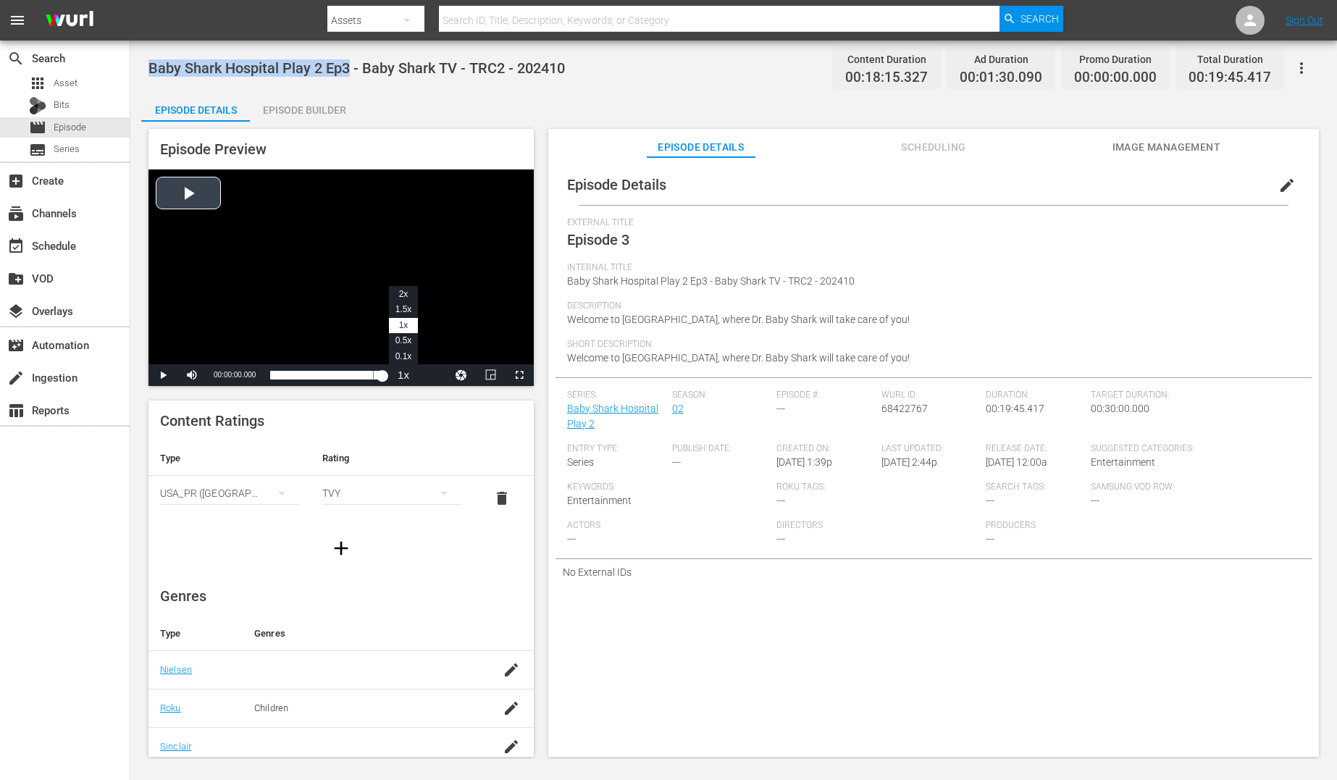
drag, startPoint x: 385, startPoint y: 377, endPoint x: 399, endPoint y: 377, distance: 13.8
click at [399, 377] on div "Play Mute Current Time 00:00:00.000 / Duration 00:18:09.988 Loaded : 0.53% 00:1…" at bounding box center [340, 375] width 385 height 22
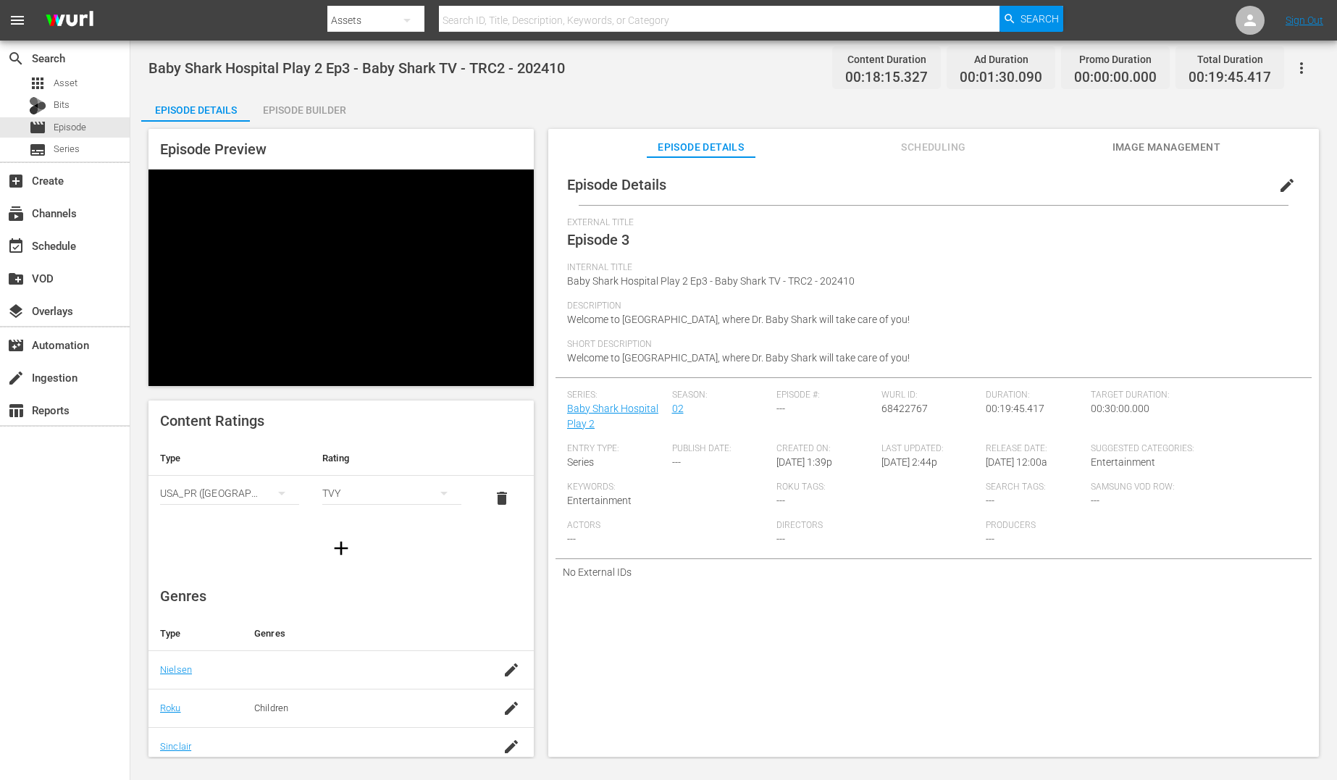
click at [335, 243] on div "Video Player" at bounding box center [340, 266] width 385 height 195
click at [667, 110] on div "Episode Details Episode Builder Episode Preview Video Player is loading. Play V…" at bounding box center [733, 431] width 1185 height 676
click at [311, 208] on div "Video Player" at bounding box center [340, 266] width 385 height 195
click at [742, 99] on div "Episode Details Episode Builder Episode Preview Video Player is loading. Play V…" at bounding box center [733, 431] width 1185 height 676
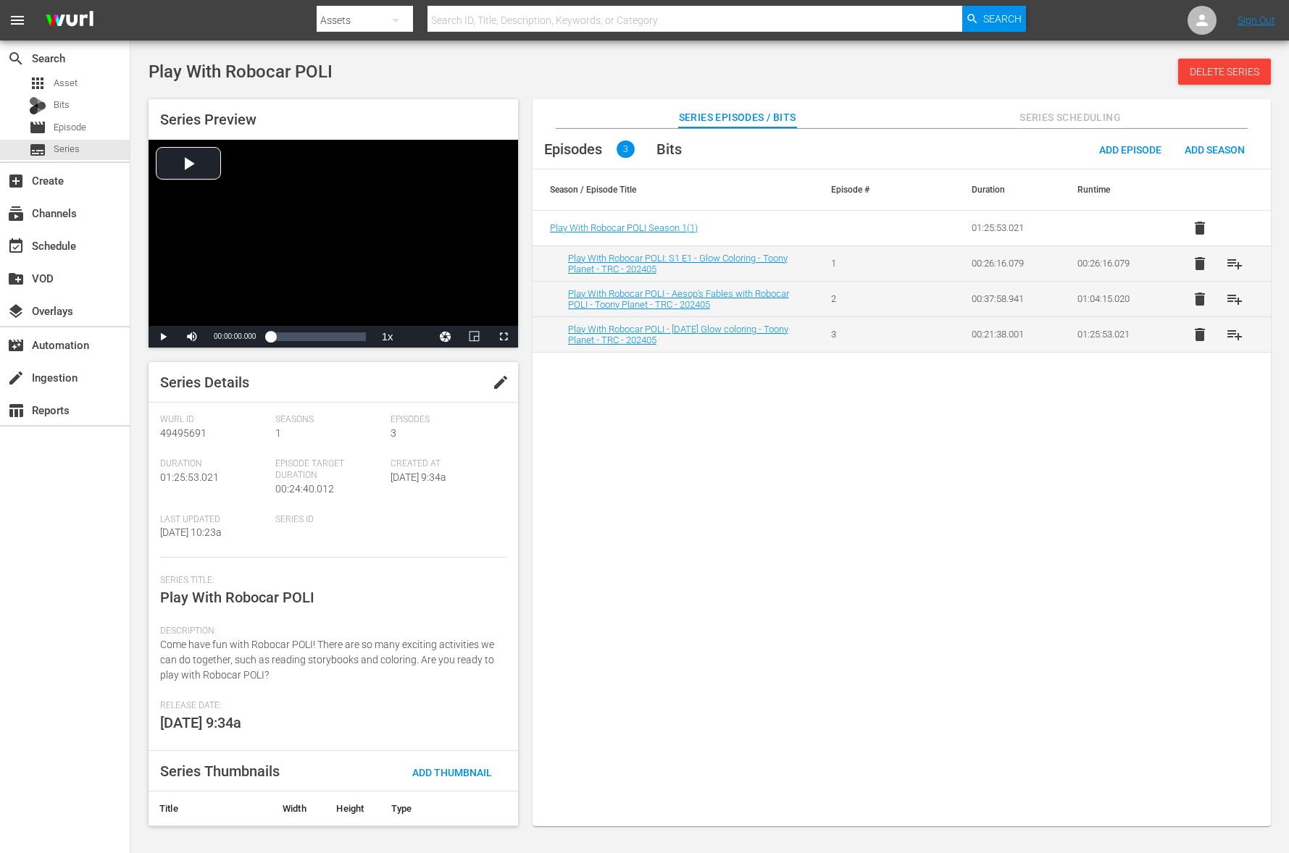
click at [809, 413] on div "Episodes 3 Bits Add Episode Add Season Season / Episode Title Episode # Duratio…" at bounding box center [901, 485] width 738 height 713
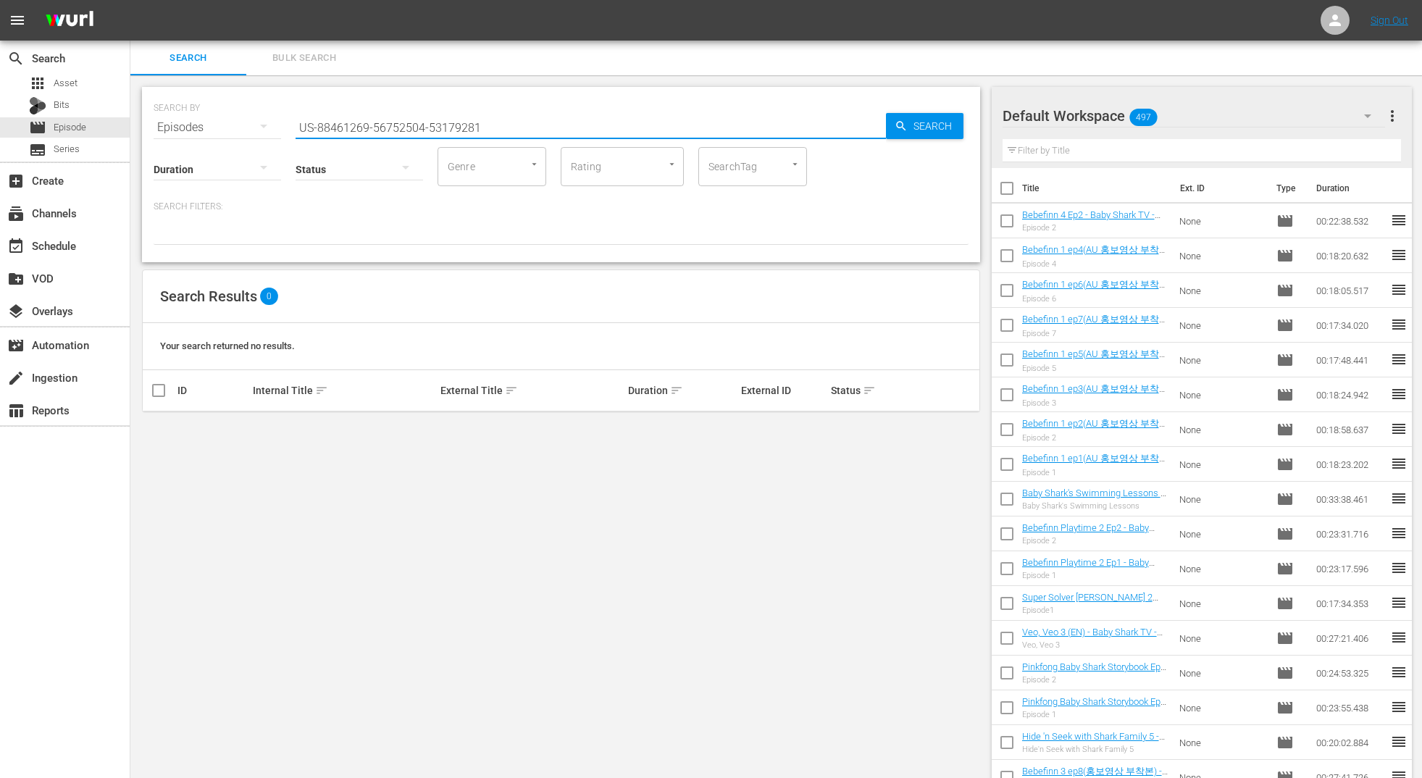
drag, startPoint x: 408, startPoint y: 130, endPoint x: 398, endPoint y: 137, distance: 11.5
click at [398, 137] on div "SEARCH BY Search By Episodes Search ID, Title, Description, Keywords, or Catego…" at bounding box center [561, 174] width 838 height 175
click at [397, 138] on div "Status" at bounding box center [359, 160] width 127 height 52
click at [462, 124] on input "US-88461269-56752504-53179281" at bounding box center [591, 127] width 590 height 35
click at [482, 124] on input "US-88461269-56752504-53179281" at bounding box center [591, 127] width 590 height 35
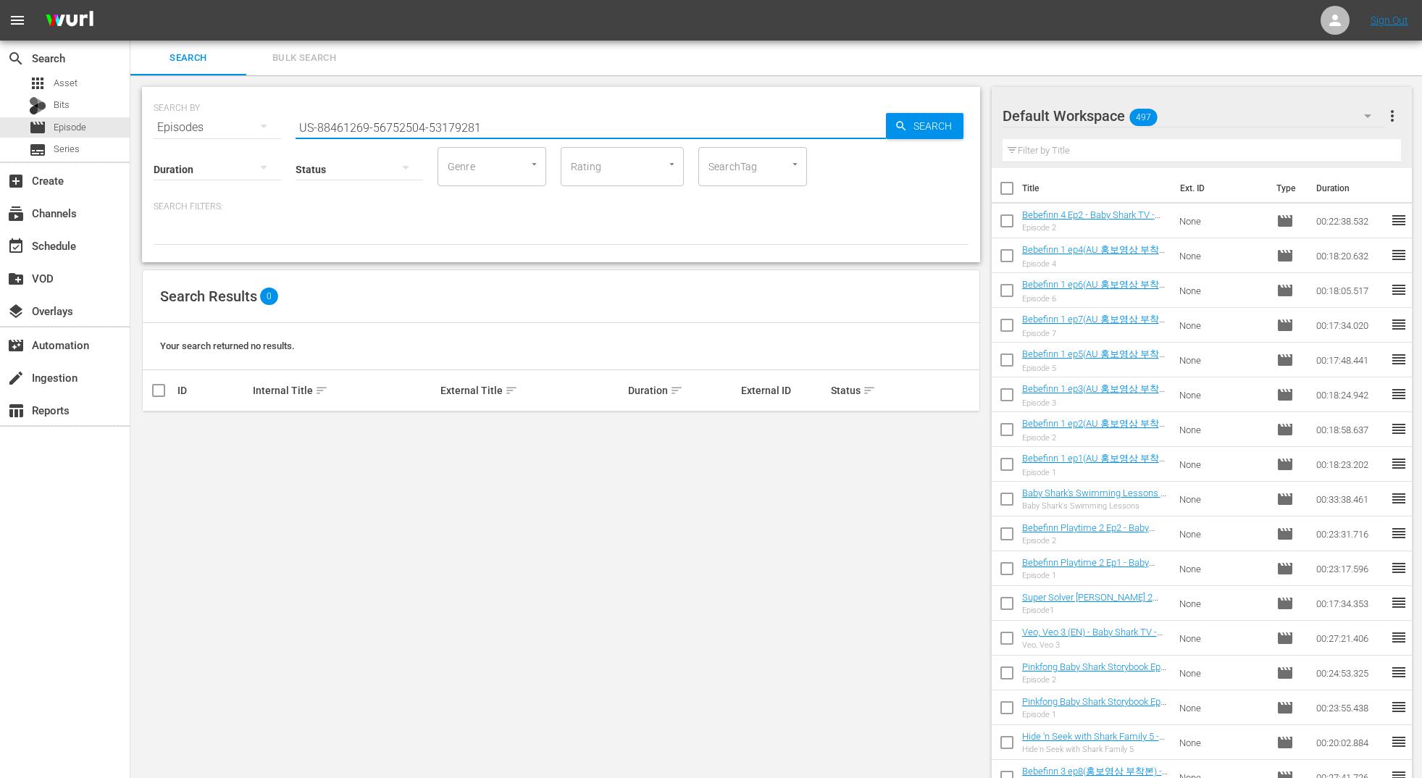
paste input "56777576"
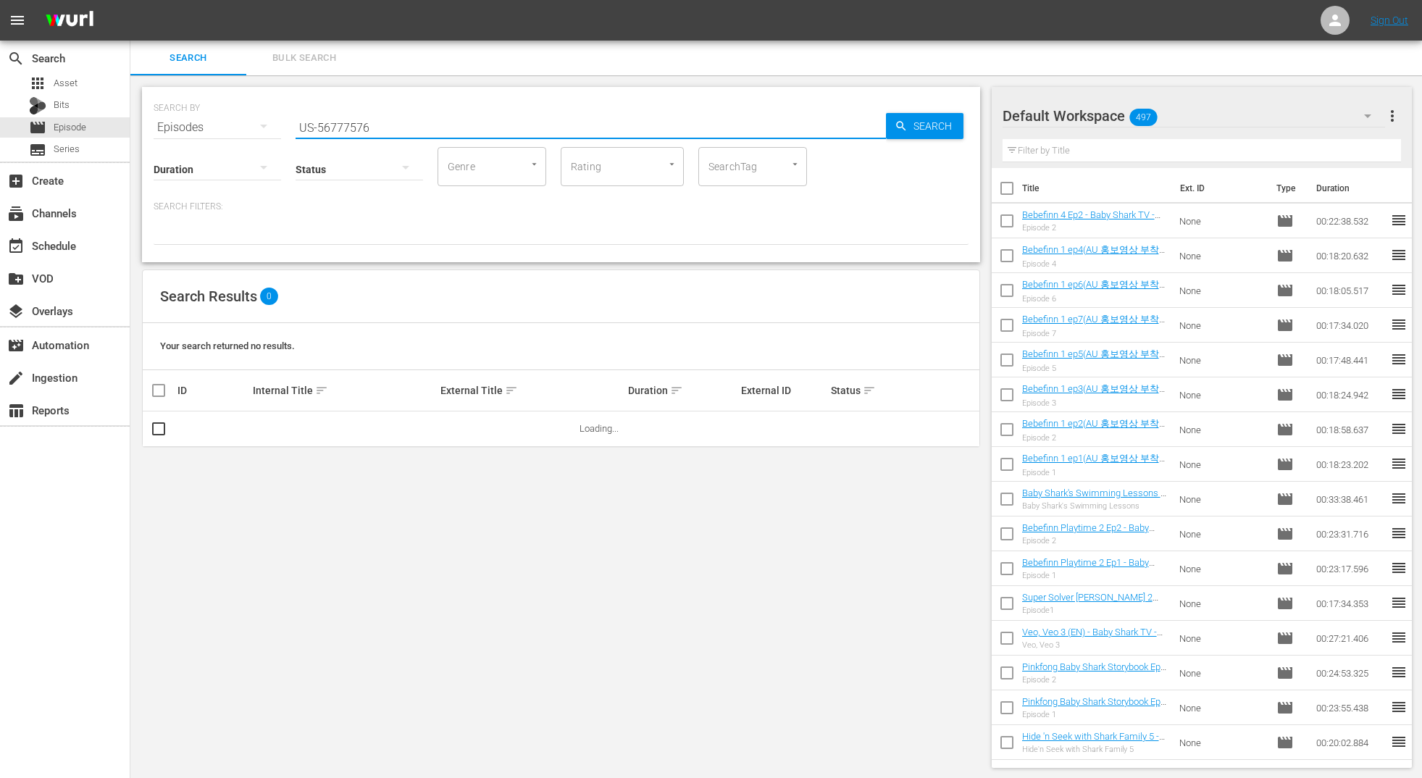
drag, startPoint x: 317, startPoint y: 127, endPoint x: 293, endPoint y: 127, distance: 23.2
click at [293, 127] on div "SEARCH BY Search By Episodes Search ID, Title, Description, Keywords, or Catego…" at bounding box center [561, 119] width 815 height 52
click at [437, 129] on input "56777576" at bounding box center [591, 127] width 590 height 35
click at [905, 135] on div "Search" at bounding box center [925, 126] width 78 height 26
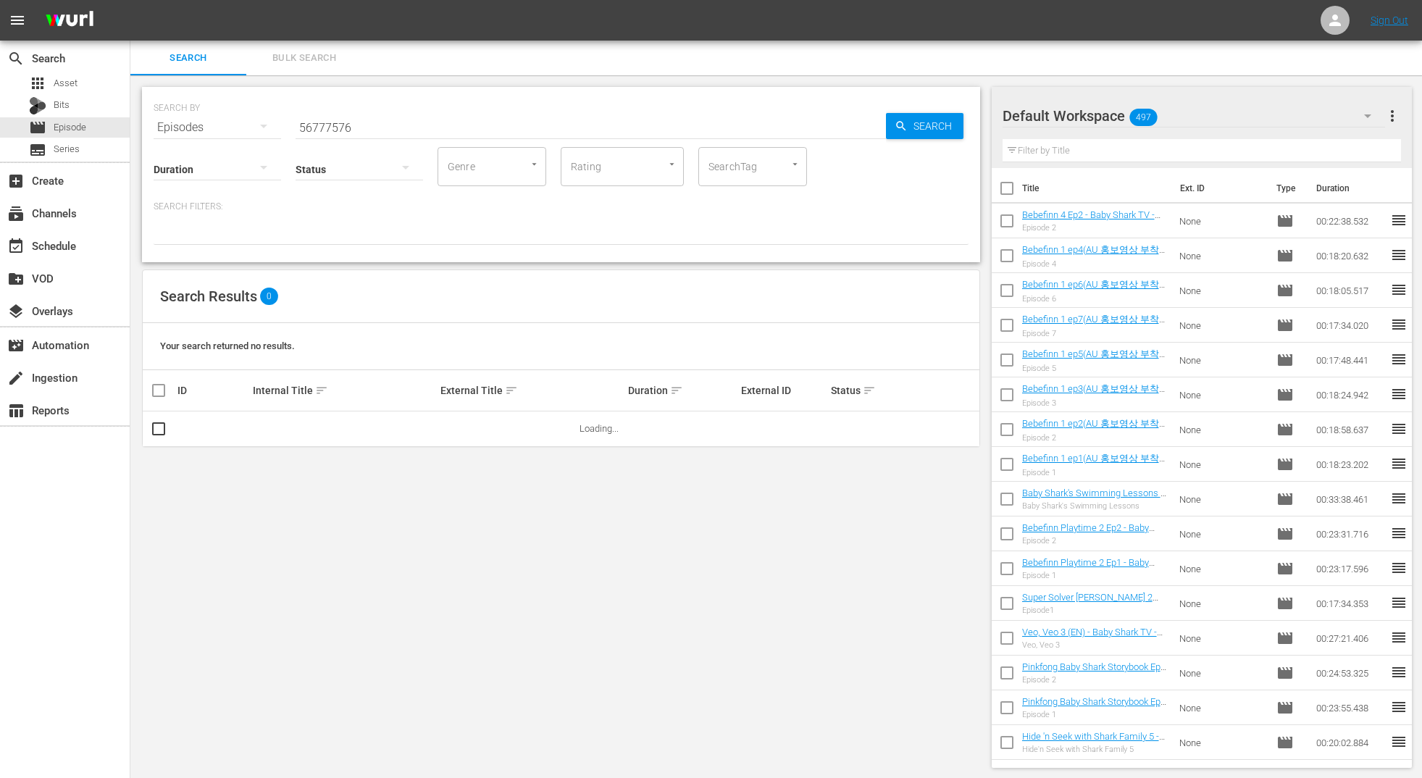
click at [669, 85] on div "SEARCH BY Search By Episodes Search ID, Title, Description, Keywords, or Catego…" at bounding box center [560, 427] width 861 height 704
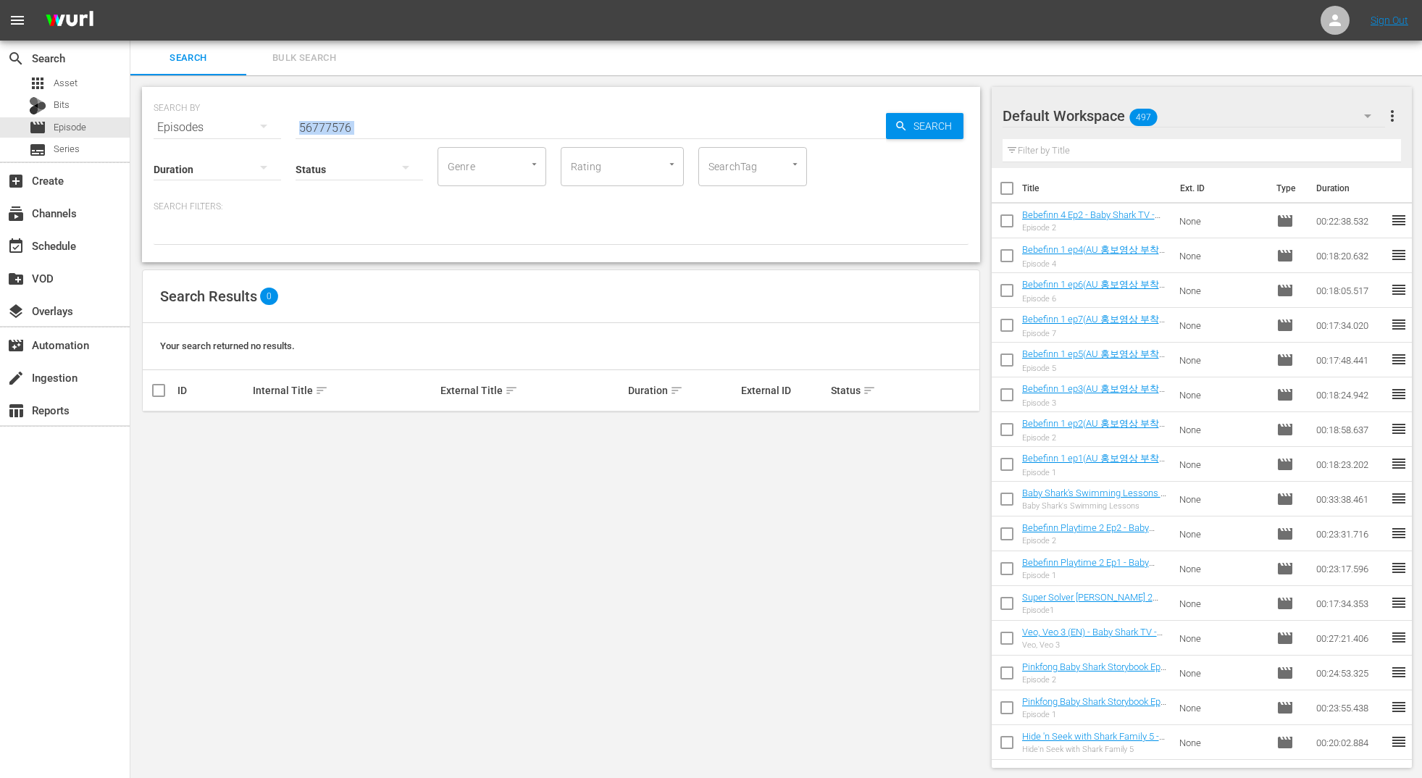
drag, startPoint x: 369, startPoint y: 135, endPoint x: 243, endPoint y: 124, distance: 126.5
click at [243, 124] on div "SEARCH BY Search By Episodes Search ID, Title, Description, Keywords, or Catego…" at bounding box center [561, 174] width 838 height 175
click at [452, 124] on input "56777576" at bounding box center [591, 127] width 590 height 35
paste input "US-"
type input "US-56777576"
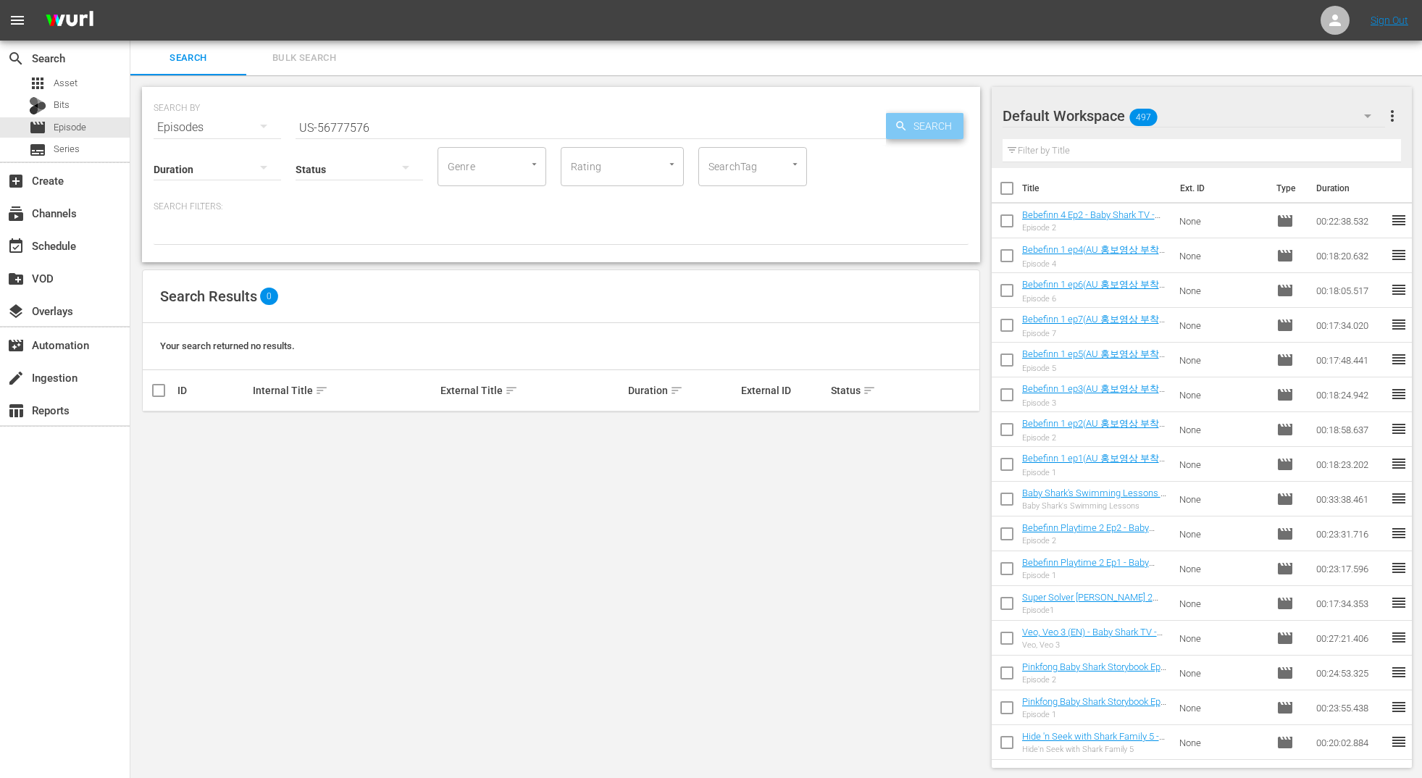
click at [903, 132] on icon "button" at bounding box center [901, 126] width 13 height 13
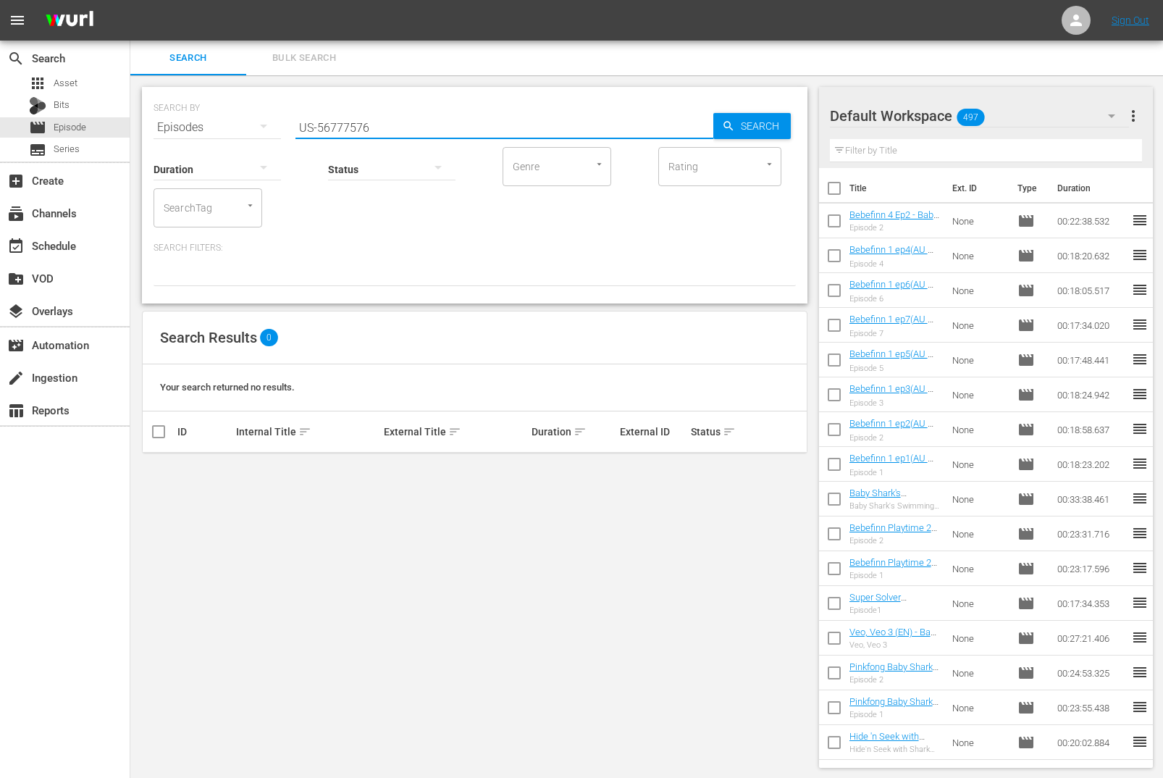
drag, startPoint x: 319, startPoint y: 128, endPoint x: 273, endPoint y: 126, distance: 45.7
click at [273, 126] on div "SEARCH BY Search By Episodes Search ID, Title, Description, Keywords, or Catego…" at bounding box center [475, 119] width 642 height 52
click at [219, 131] on div "Episodes" at bounding box center [217, 127] width 127 height 41
click at [430, 237] on div "Channels Series Episodes Bits Assets" at bounding box center [581, 389] width 1163 height 778
click at [225, 133] on div "Episodes" at bounding box center [217, 127] width 127 height 41
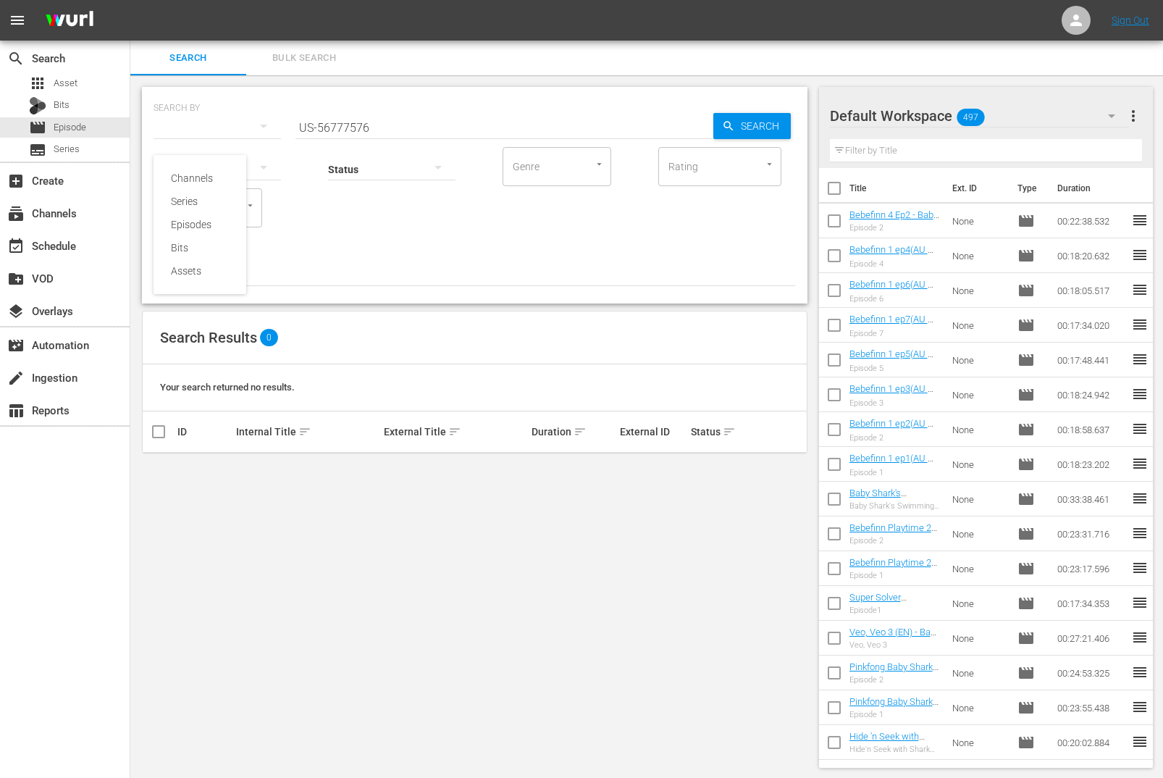
click at [451, 245] on div "Channels Series Episodes Bits Assets" at bounding box center [581, 389] width 1163 height 778
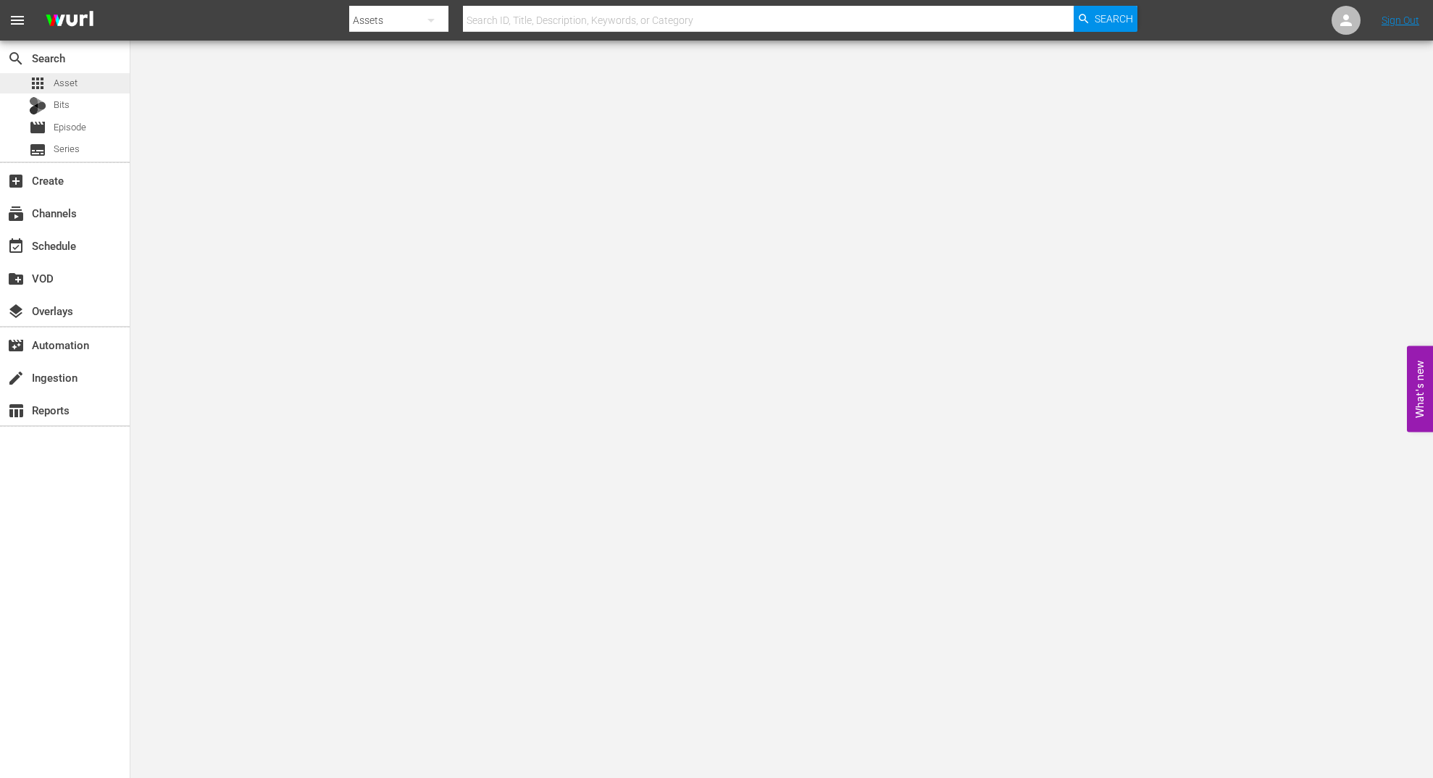
click at [72, 87] on span "Asset" at bounding box center [66, 83] width 24 height 14
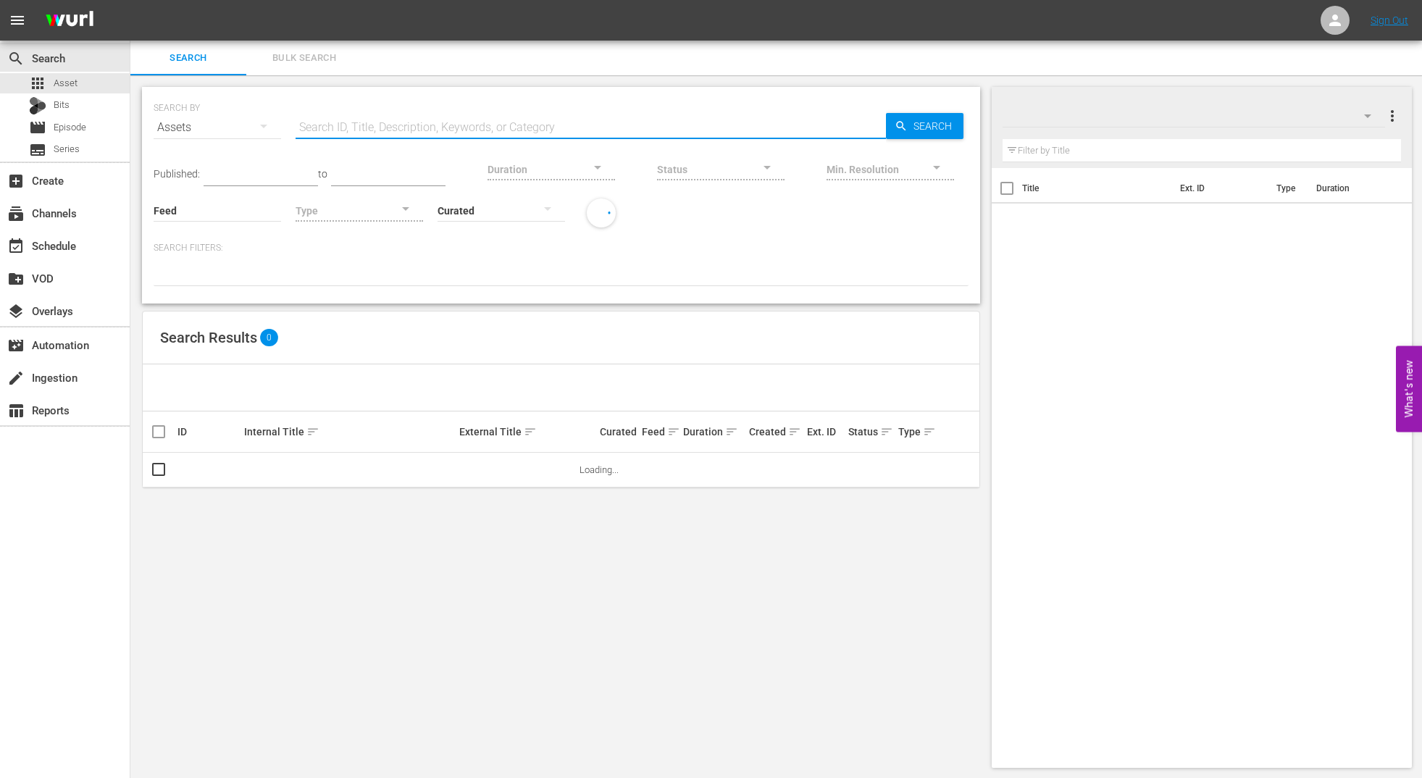
click at [372, 119] on input "text" at bounding box center [591, 127] width 590 height 35
paste input "US-56777576"
type input "US-56777576"
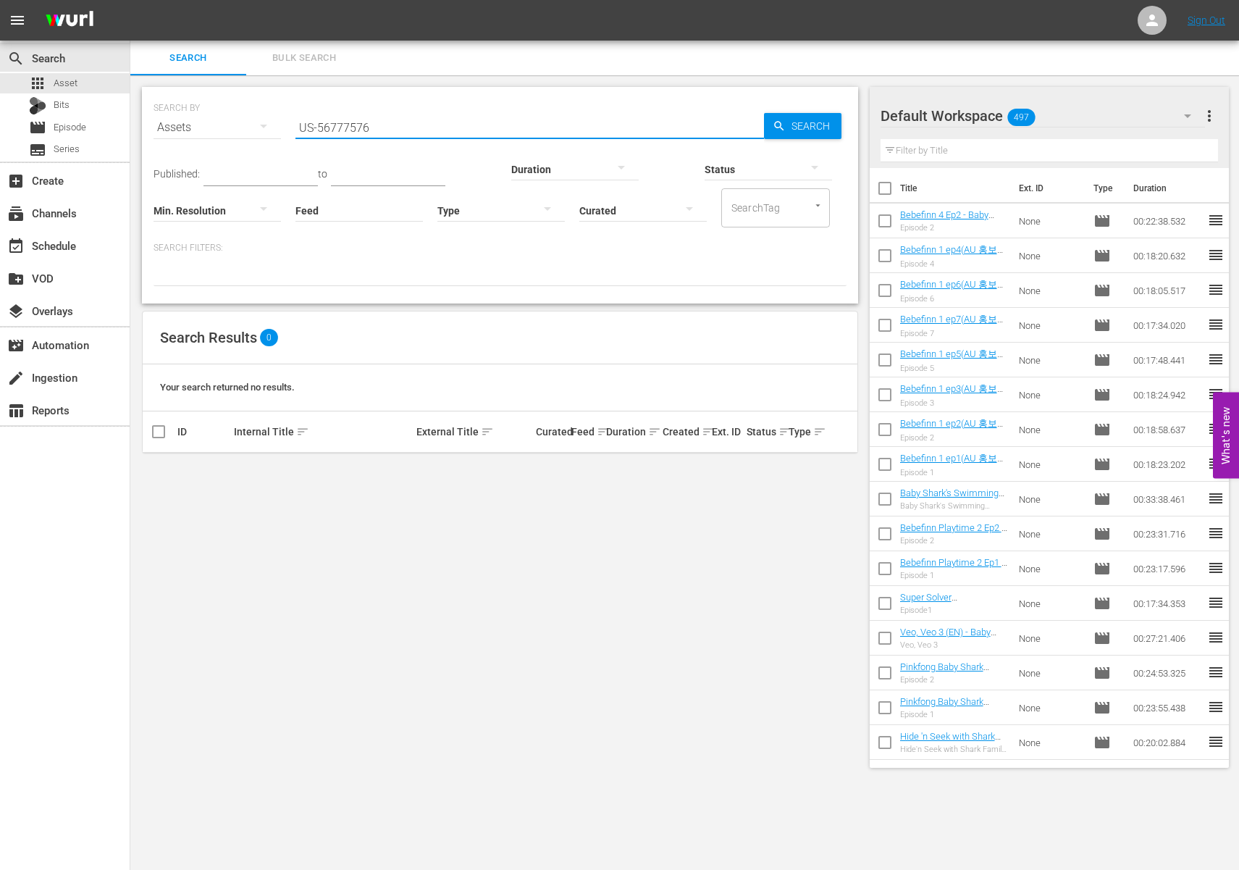
click at [248, 119] on button "button" at bounding box center [263, 126] width 35 height 35
click at [212, 272] on div "Assets" at bounding box center [200, 270] width 58 height 23
click at [199, 125] on div "Assets" at bounding box center [217, 127] width 127 height 41
click at [197, 202] on div "Series" at bounding box center [200, 201] width 58 height 23
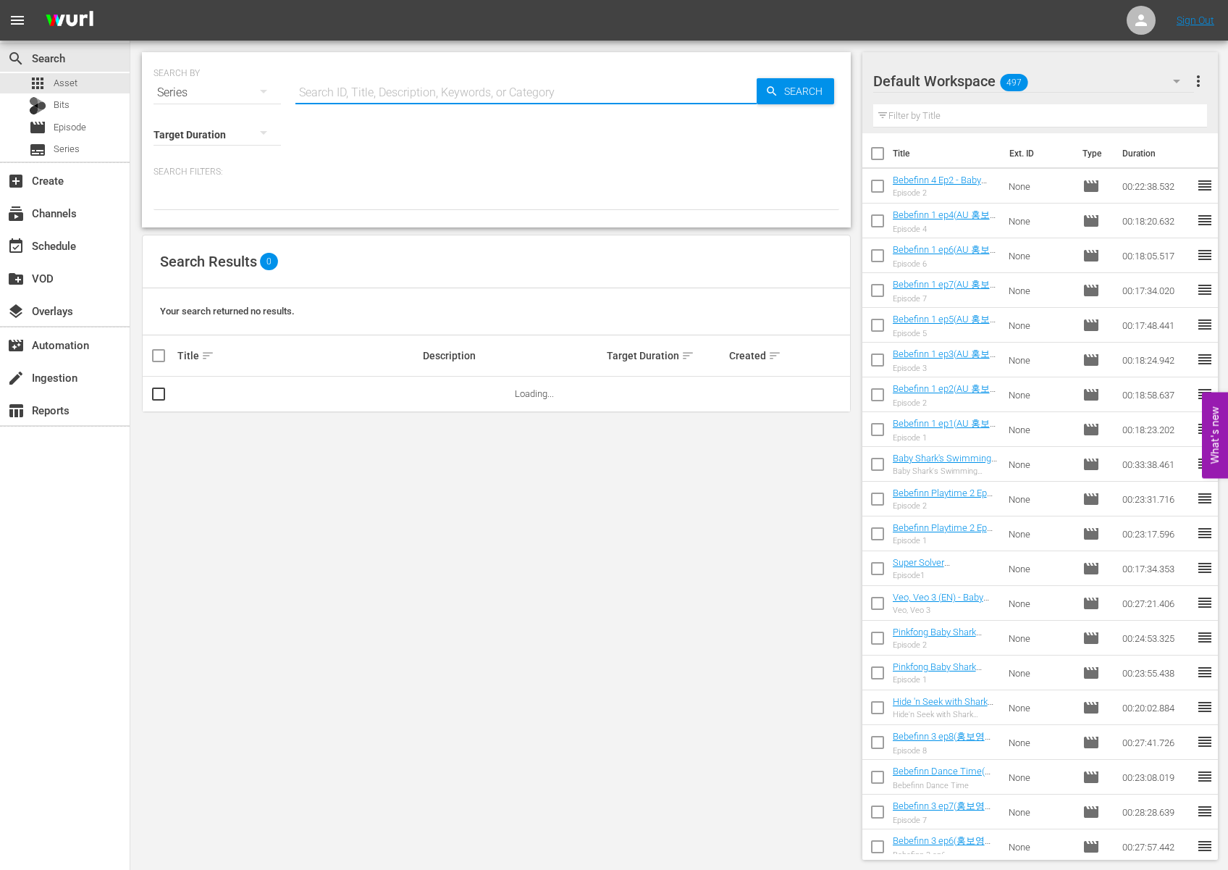
click at [388, 92] on input "text" at bounding box center [526, 92] width 461 height 35
paste input "US-56777576"
click at [376, 146] on div "Target Duration" at bounding box center [497, 130] width 686 height 41
click at [409, 74] on div "SEARCH BY Search By Series Search ID, Title, Description, Keywords, or Category…" at bounding box center [497, 84] width 686 height 52
click at [389, 91] on input "US-56777576" at bounding box center [526, 92] width 461 height 35
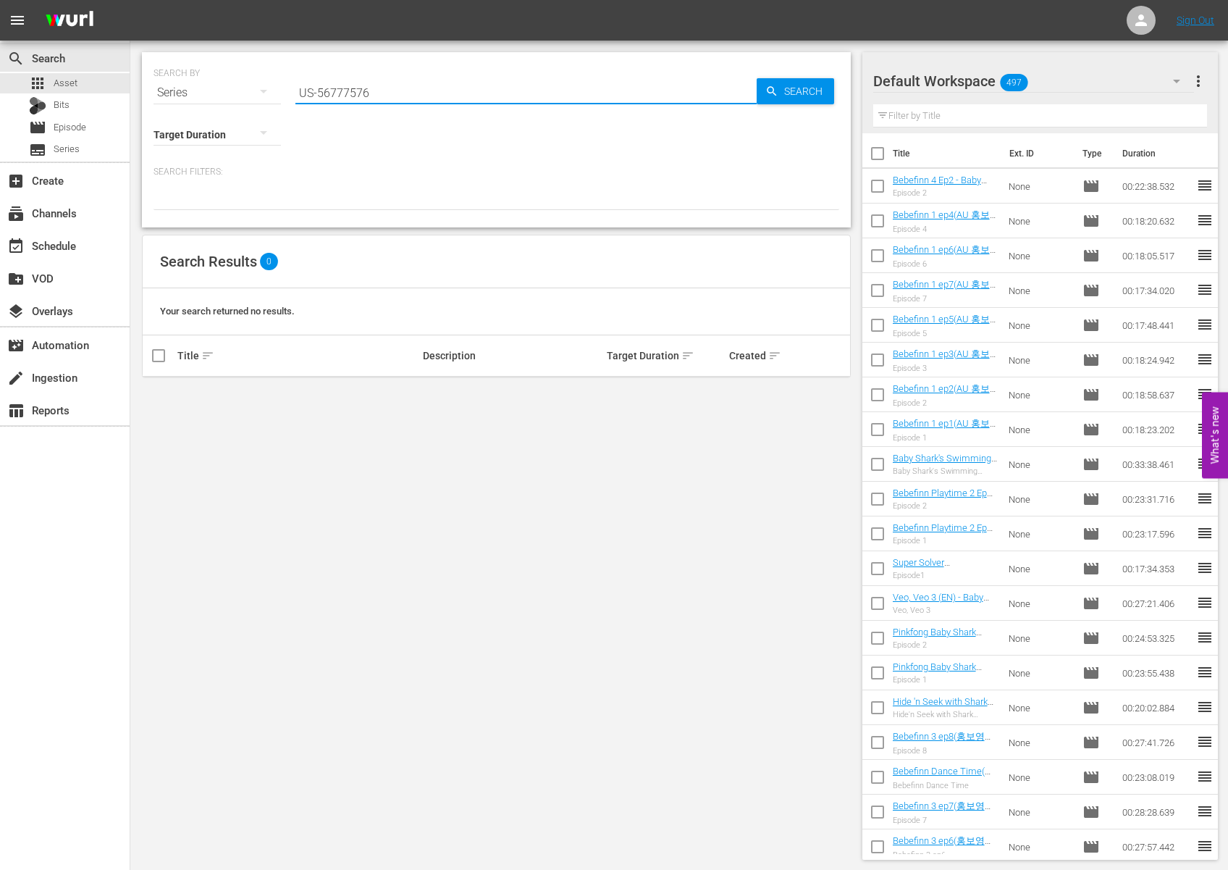
drag, startPoint x: 316, startPoint y: 96, endPoint x: 231, endPoint y: 80, distance: 86.2
click at [232, 80] on div "SEARCH BY Search By Series Search ID, Title, Description, Keywords, or Category…" at bounding box center [497, 84] width 686 height 52
type input "56777576"
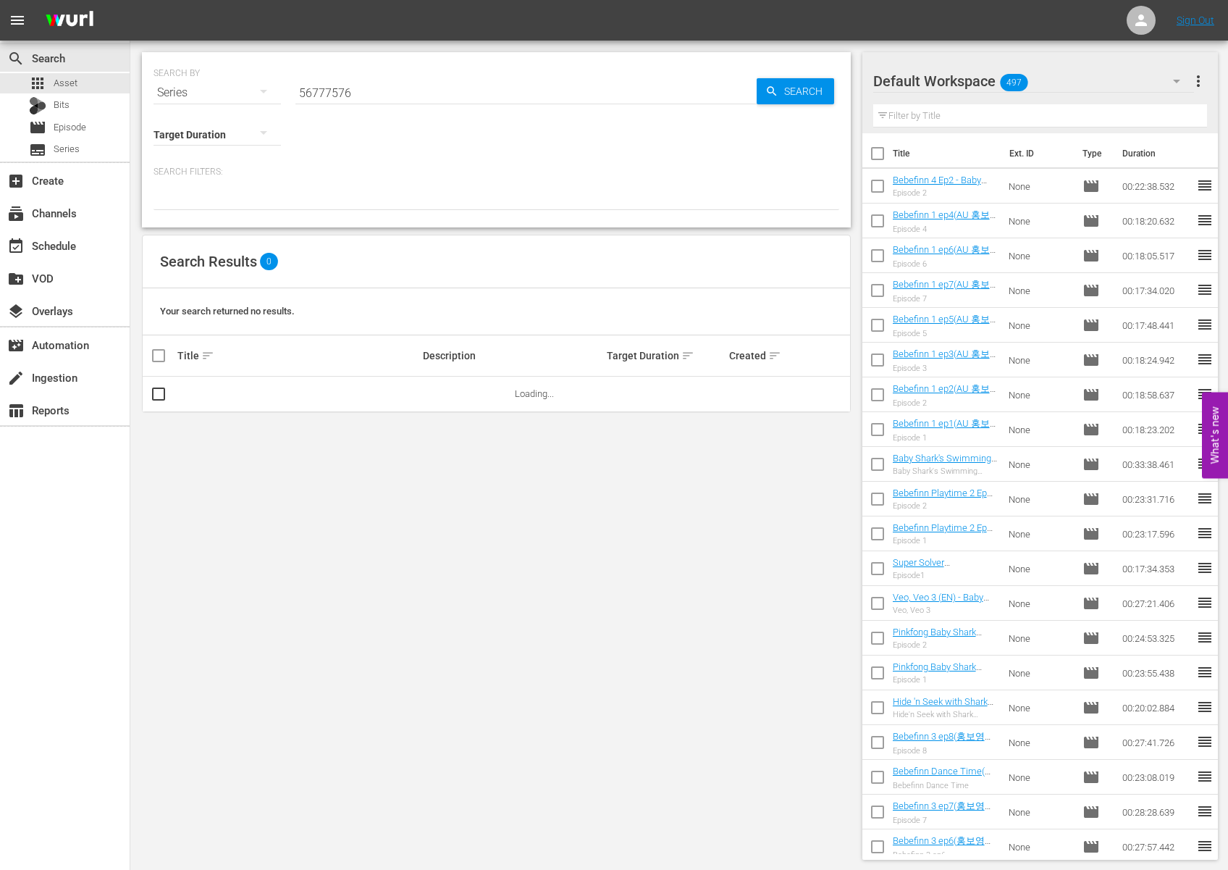
click at [395, 129] on div "Target Duration" at bounding box center [497, 130] width 686 height 41
click at [441, 96] on input "56777576" at bounding box center [526, 92] width 461 height 35
click at [775, 96] on icon "button" at bounding box center [772, 91] width 13 height 13
click at [209, 398] on link "Tayo Generic" at bounding box center [204, 393] width 54 height 11
